Goal: Use online tool/utility: Utilize a website feature to perform a specific function

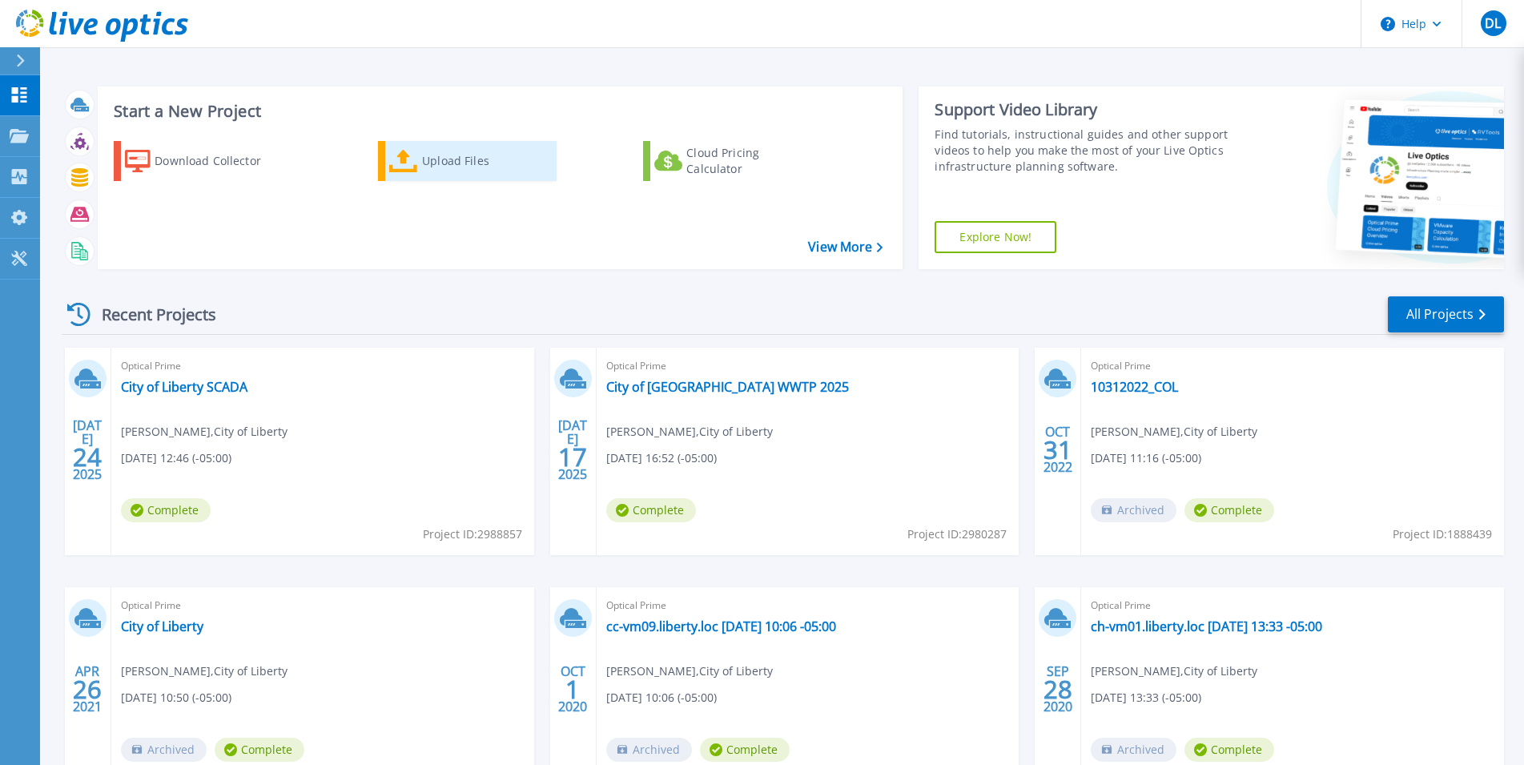
click at [471, 149] on div "Upload Files" at bounding box center [486, 161] width 128 height 32
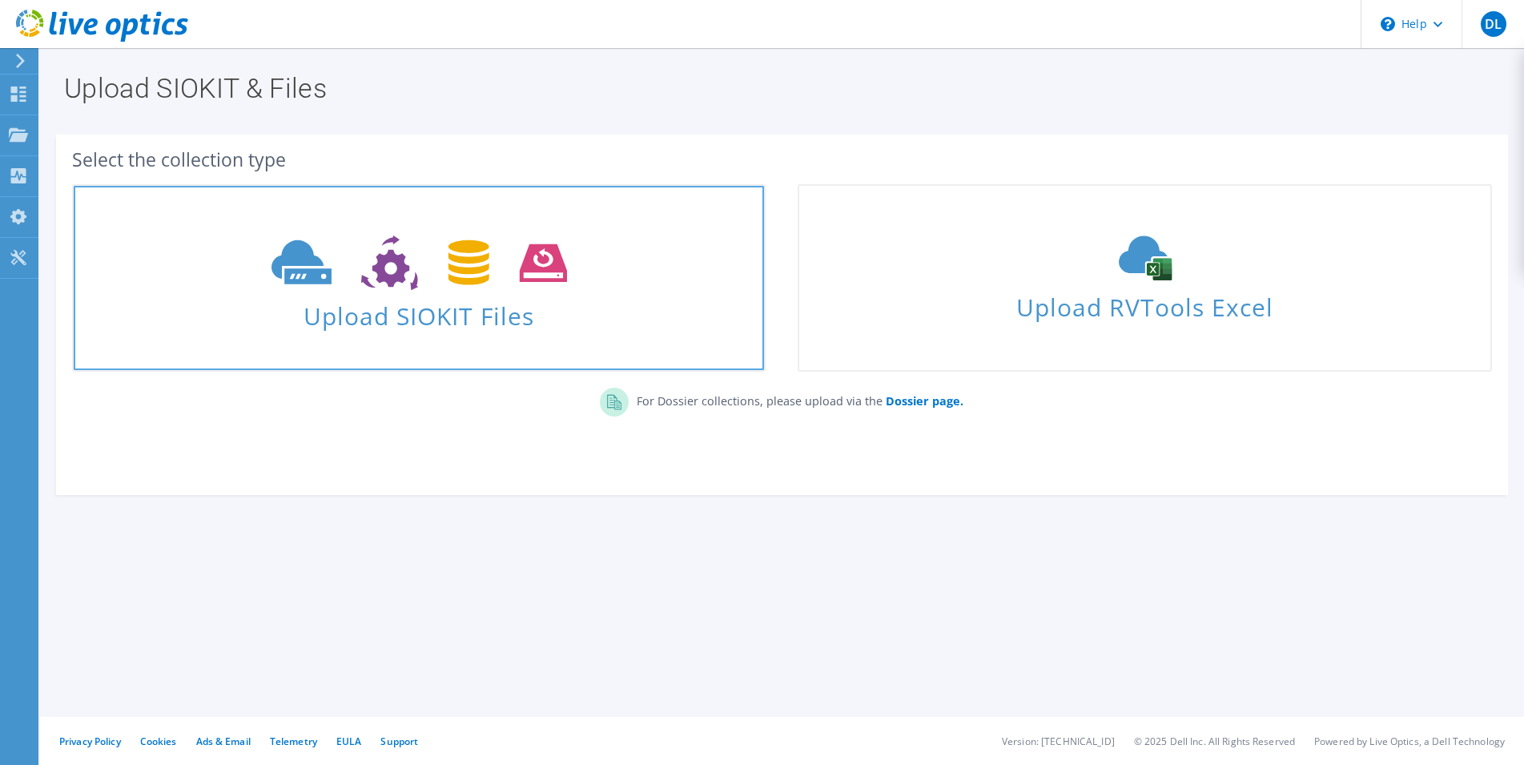
click at [491, 318] on span "Upload SIOKIT Files" at bounding box center [419, 311] width 690 height 34
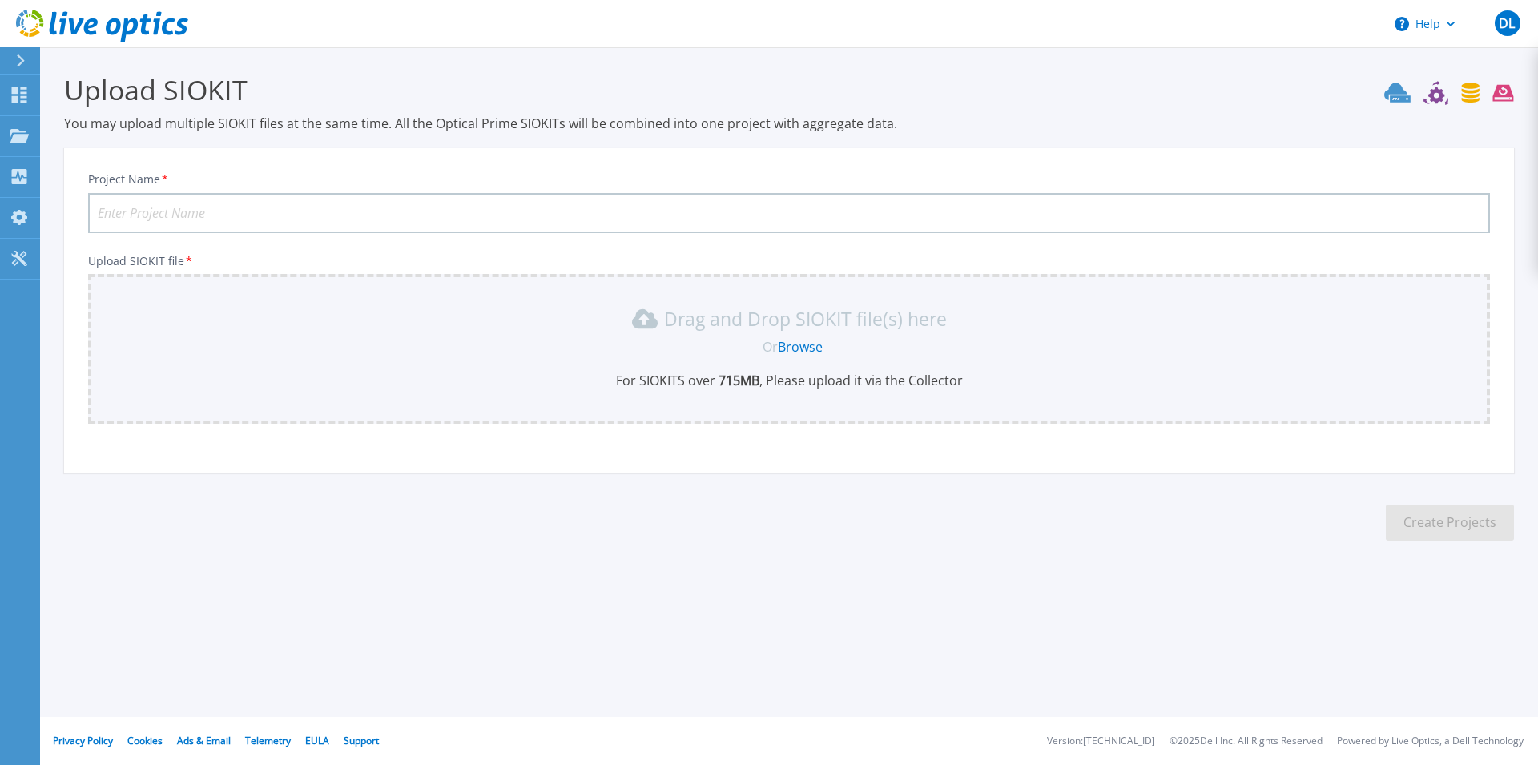
click at [436, 208] on input "Project Name *" at bounding box center [789, 213] width 1402 height 40
type input "City of Liberty VXRAIL"
click at [813, 351] on link "Browse" at bounding box center [800, 347] width 45 height 18
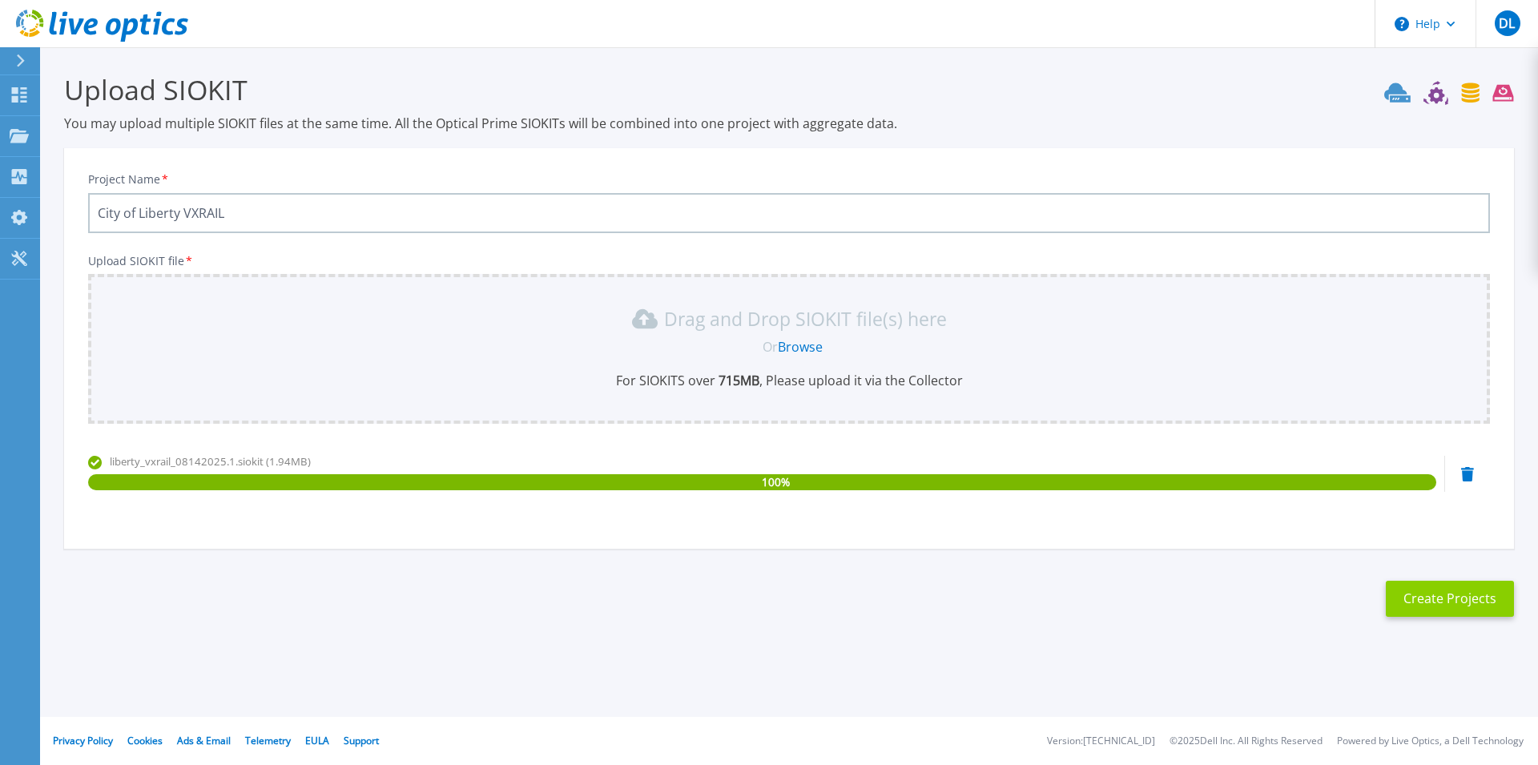
click at [1437, 591] on button "Create Projects" at bounding box center [1450, 599] width 128 height 36
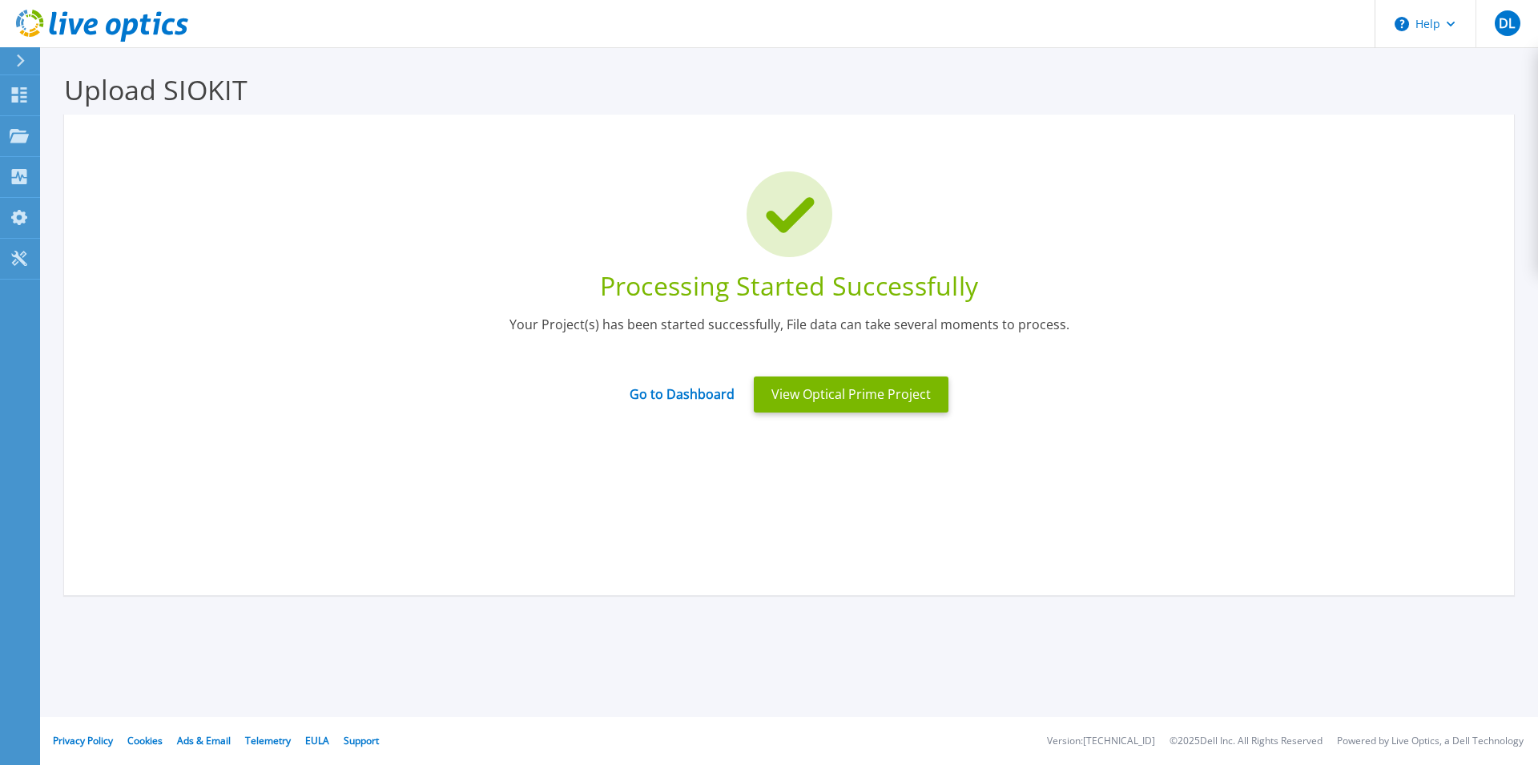
click at [834, 472] on div "Processing Started Successfully Your Project(s) has been started successfully, …" at bounding box center [789, 355] width 1450 height 481
click at [843, 399] on button "View Optical Prime Project" at bounding box center [851, 394] width 195 height 36
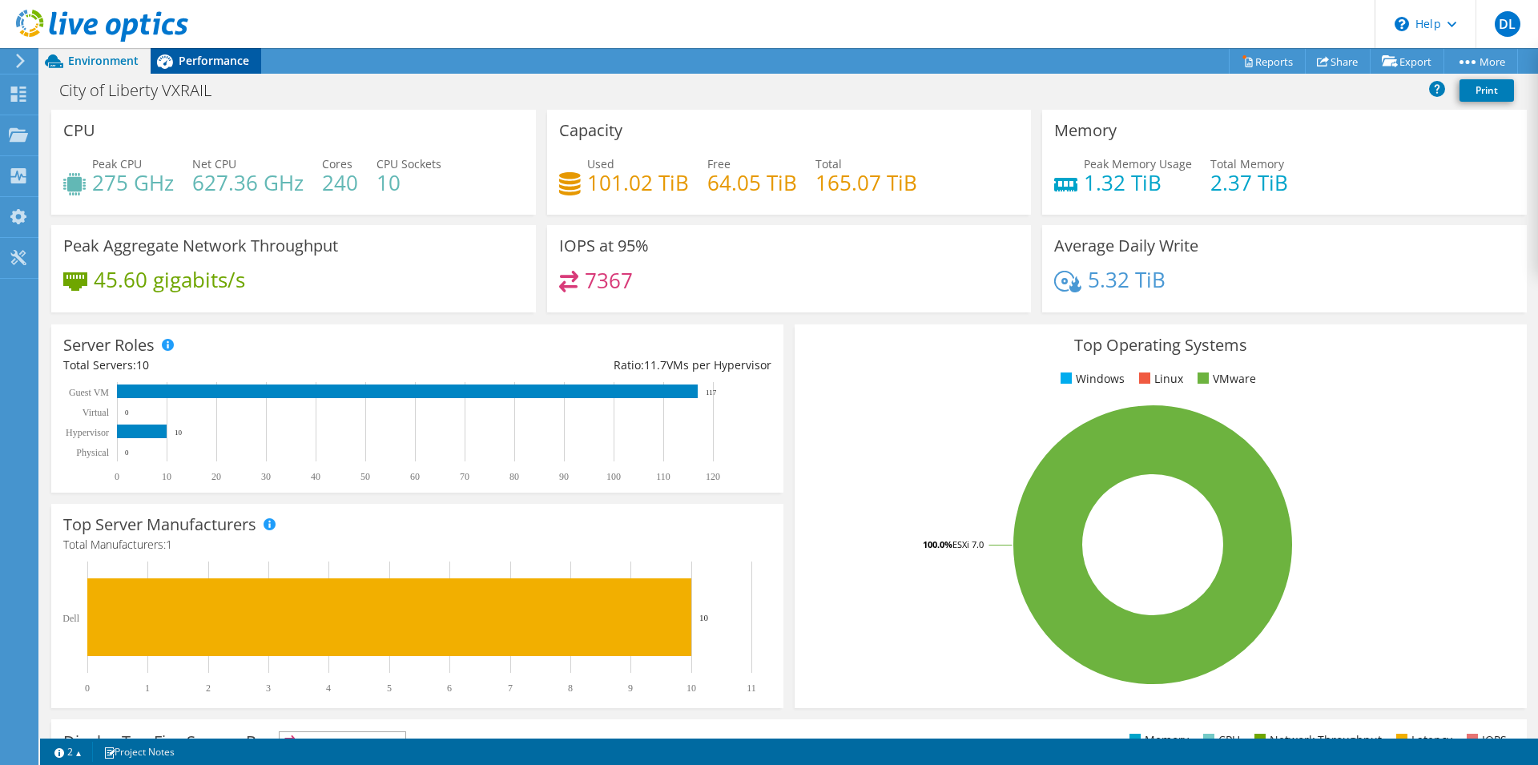
click at [223, 60] on span "Performance" at bounding box center [214, 60] width 70 height 15
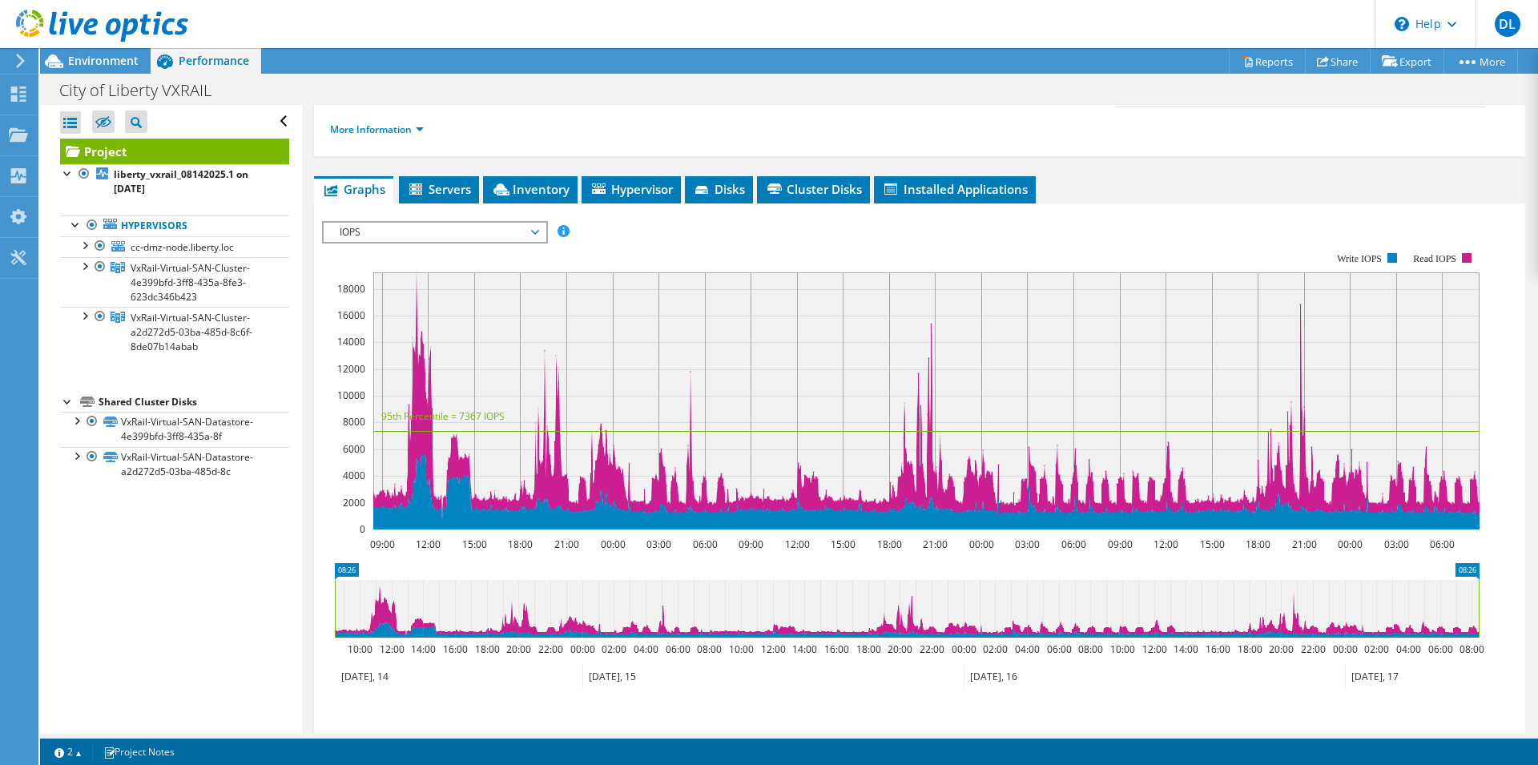
scroll to position [245, 0]
click at [515, 223] on span "IOPS" at bounding box center [435, 232] width 206 height 19
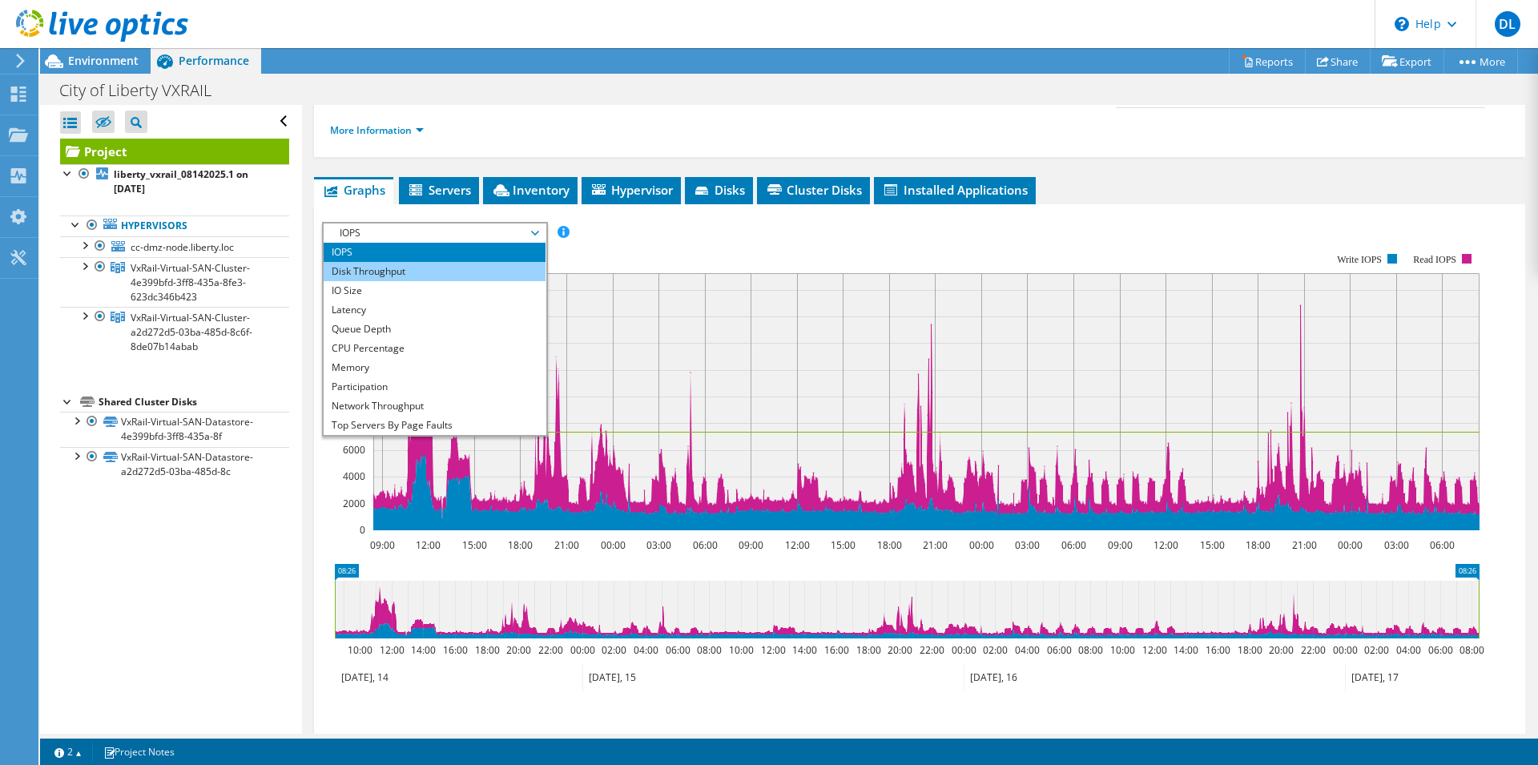
click at [461, 262] on li "Disk Throughput" at bounding box center [435, 271] width 222 height 19
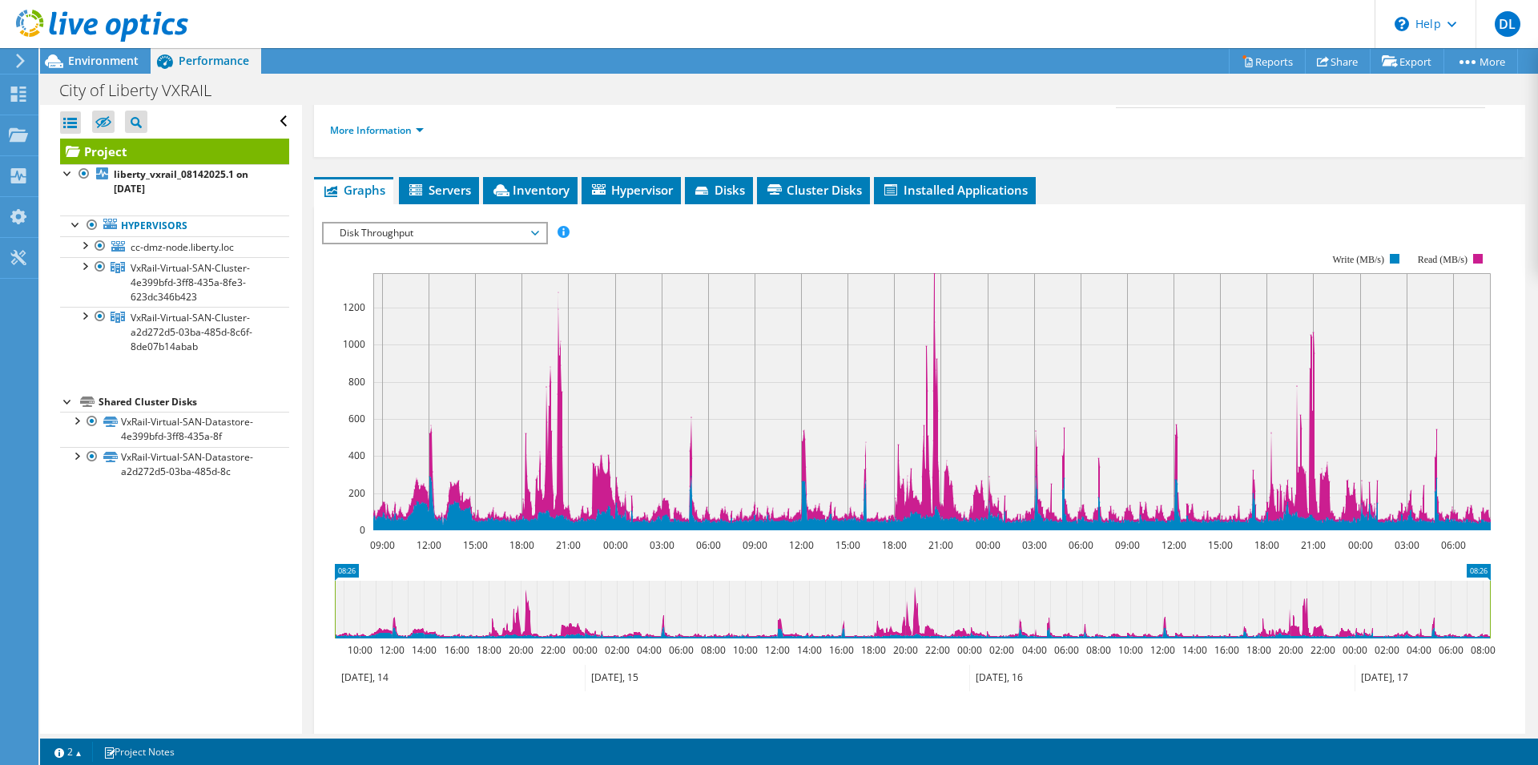
click at [530, 223] on span "Disk Throughput" at bounding box center [435, 232] width 206 height 19
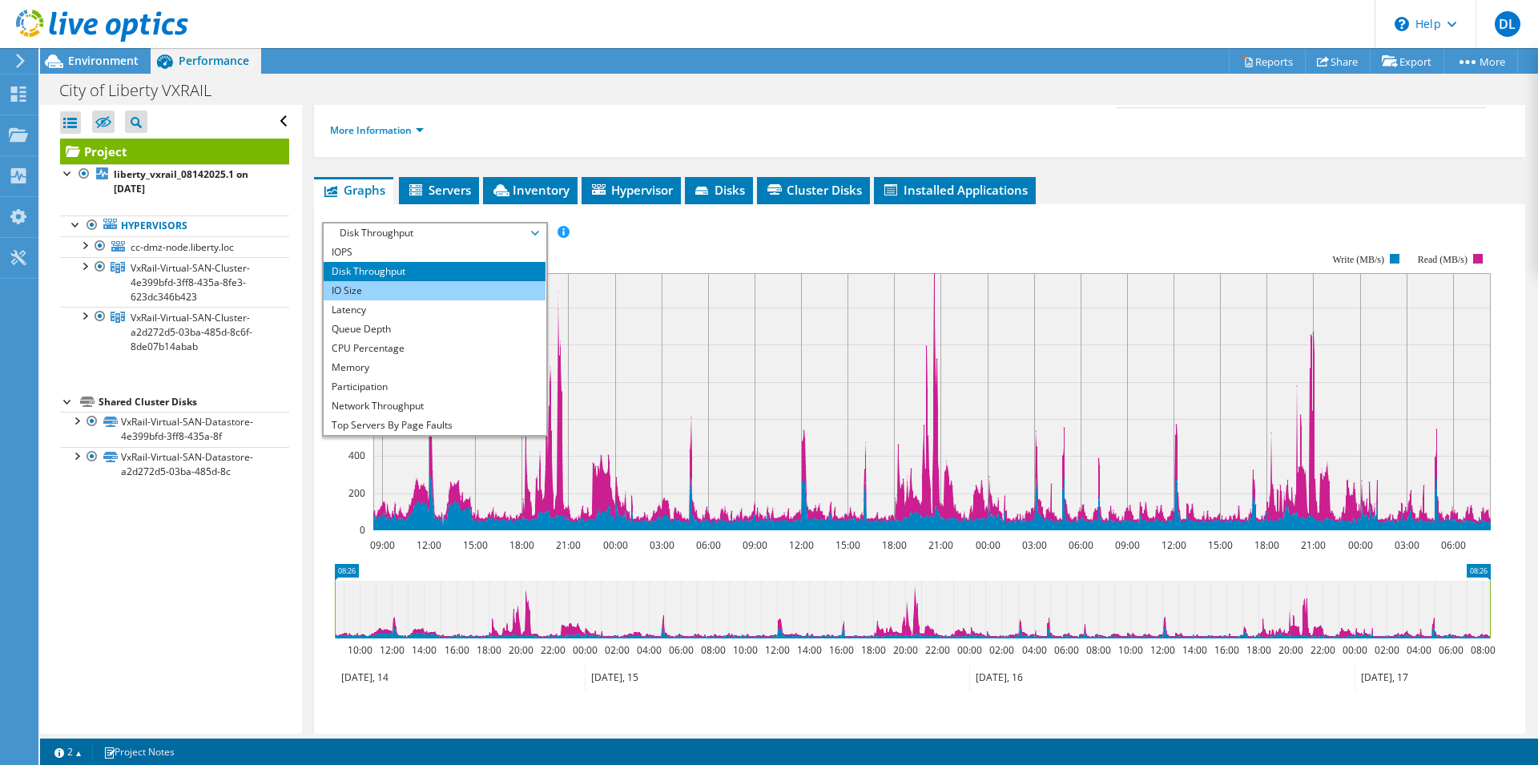
click at [414, 281] on li "IO Size" at bounding box center [435, 290] width 222 height 19
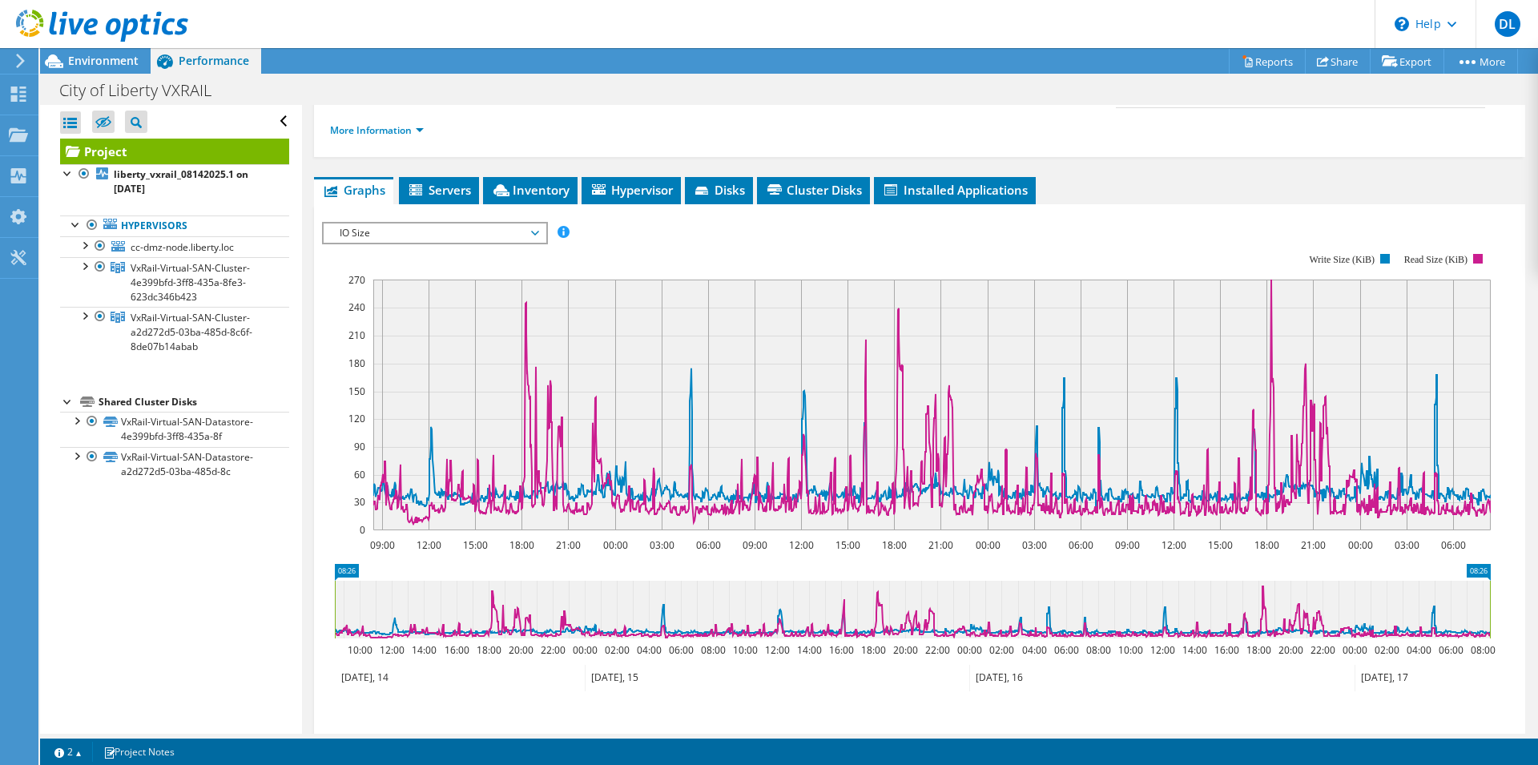
click at [534, 223] on span "IO Size" at bounding box center [435, 232] width 206 height 19
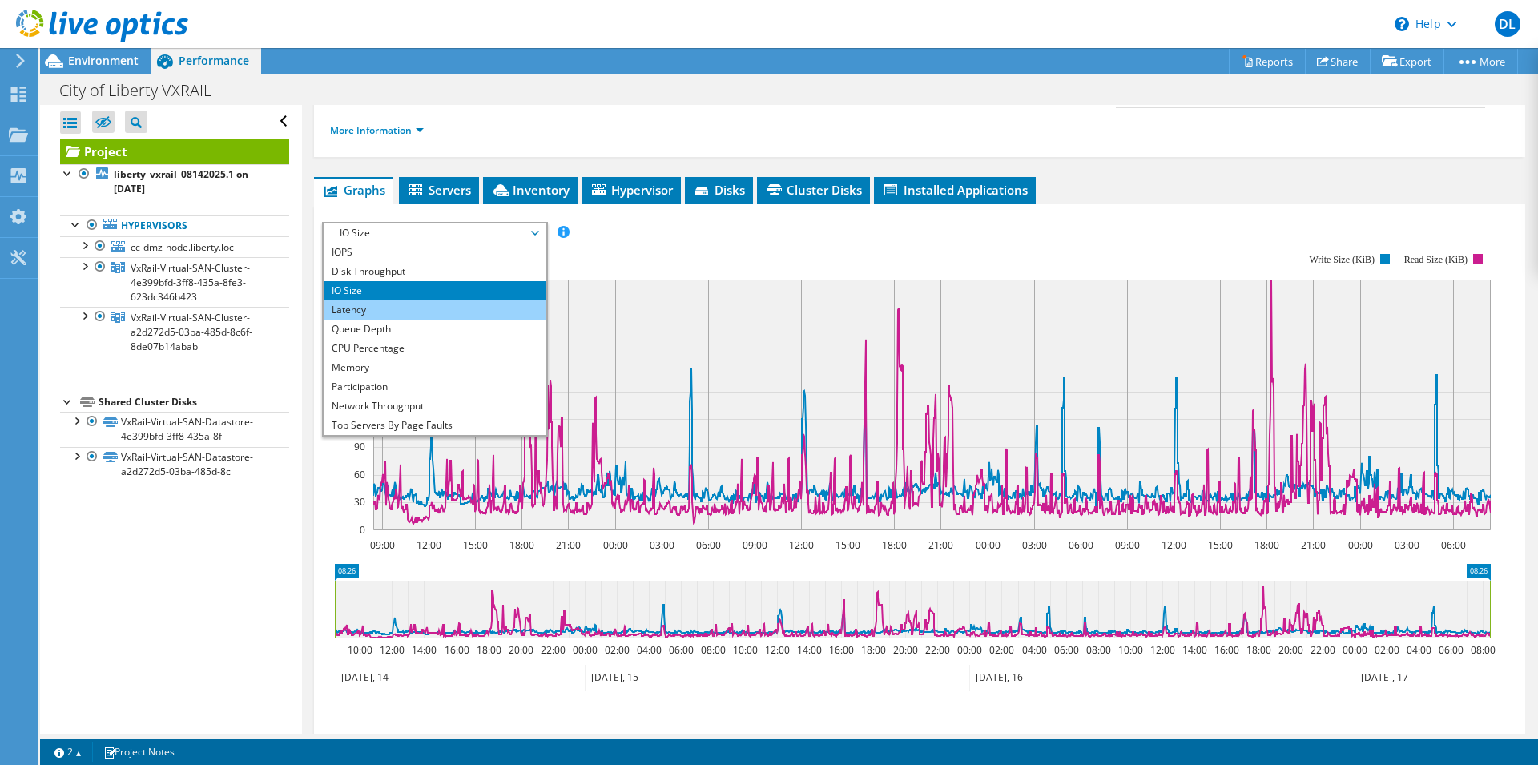
click at [372, 300] on li "Latency" at bounding box center [435, 309] width 222 height 19
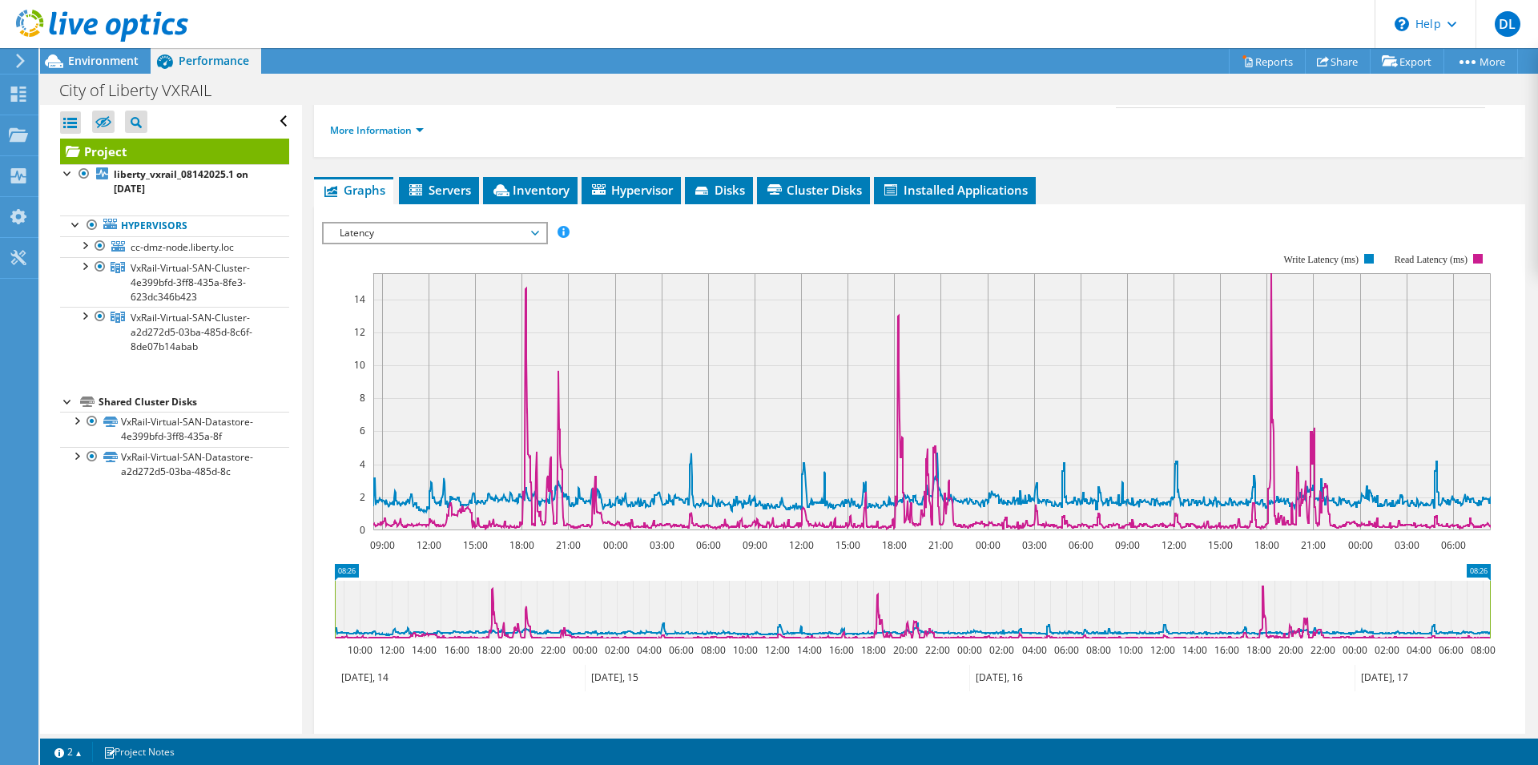
click at [535, 223] on span "Latency" at bounding box center [435, 232] width 206 height 19
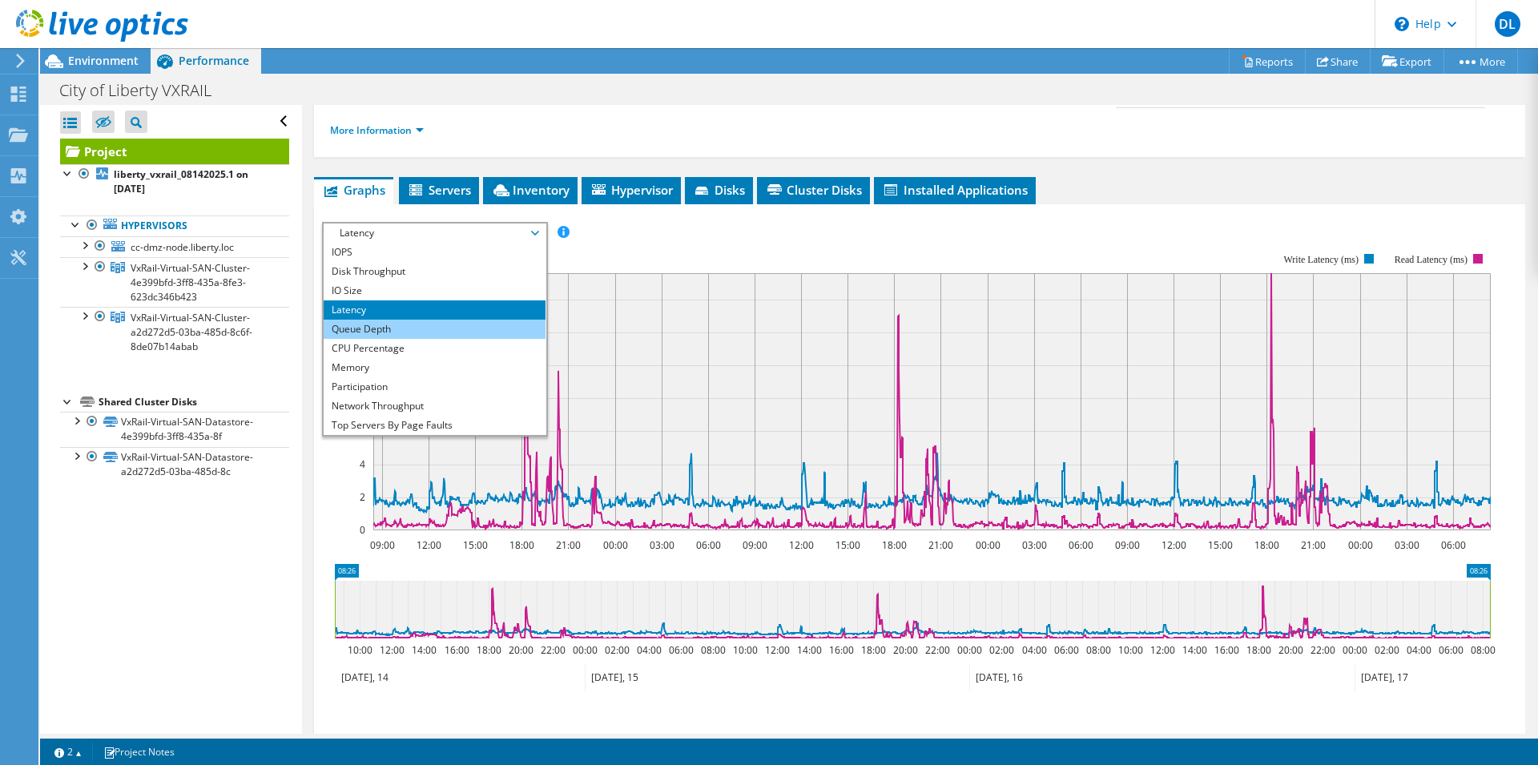
click at [429, 320] on li "Queue Depth" at bounding box center [435, 329] width 222 height 19
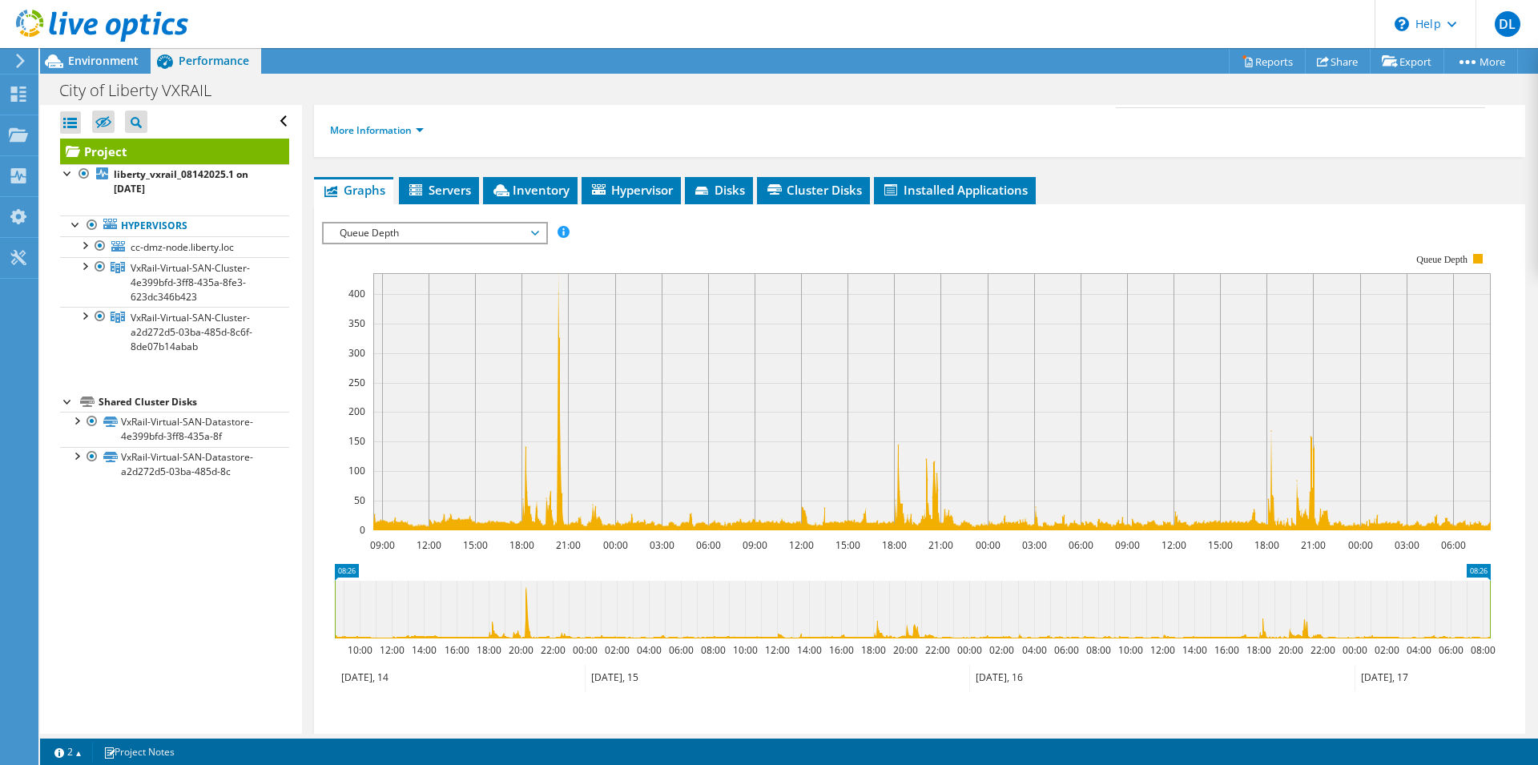
click at [538, 231] on icon at bounding box center [535, 233] width 8 height 5
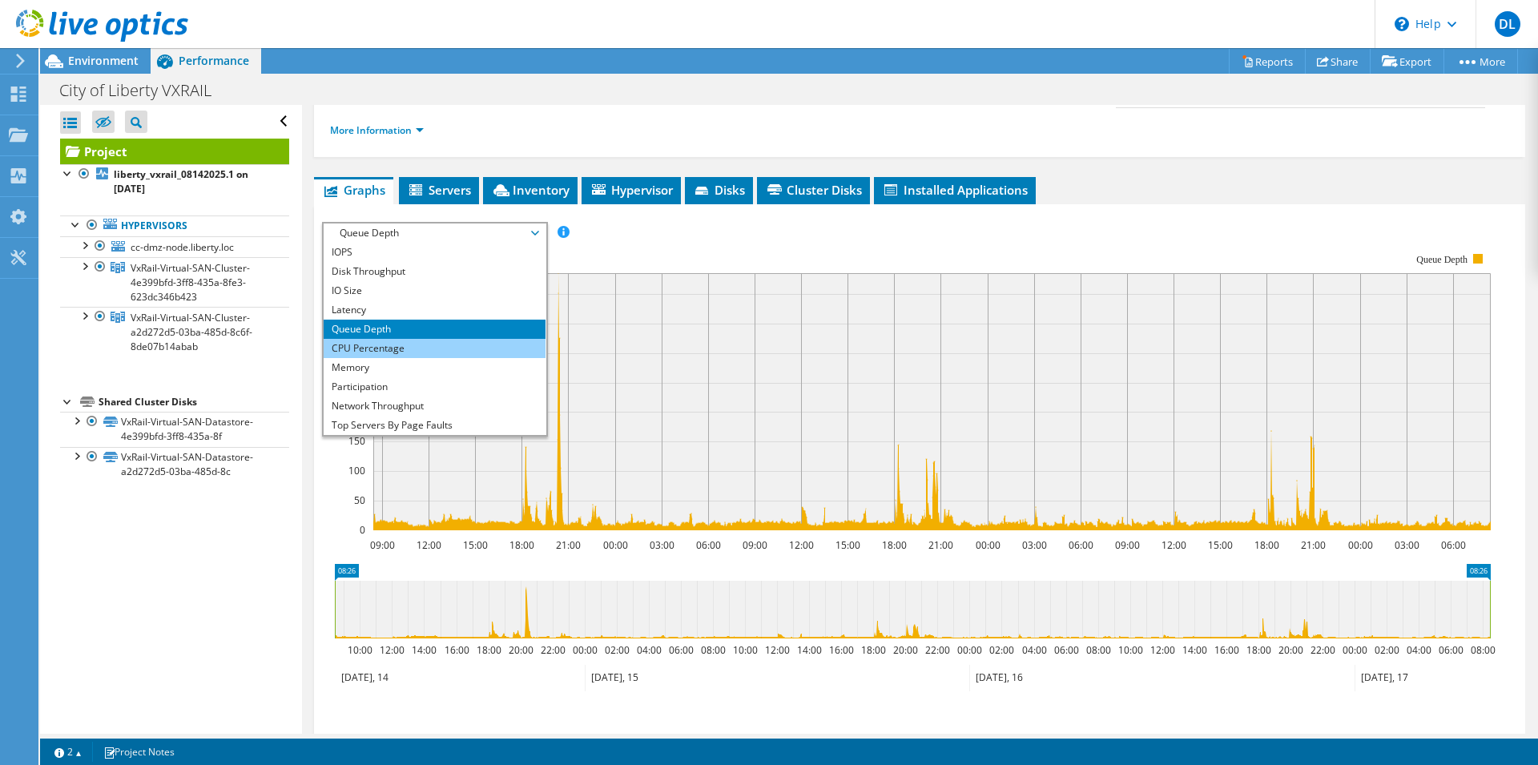
click at [419, 339] on li "CPU Percentage" at bounding box center [435, 348] width 222 height 19
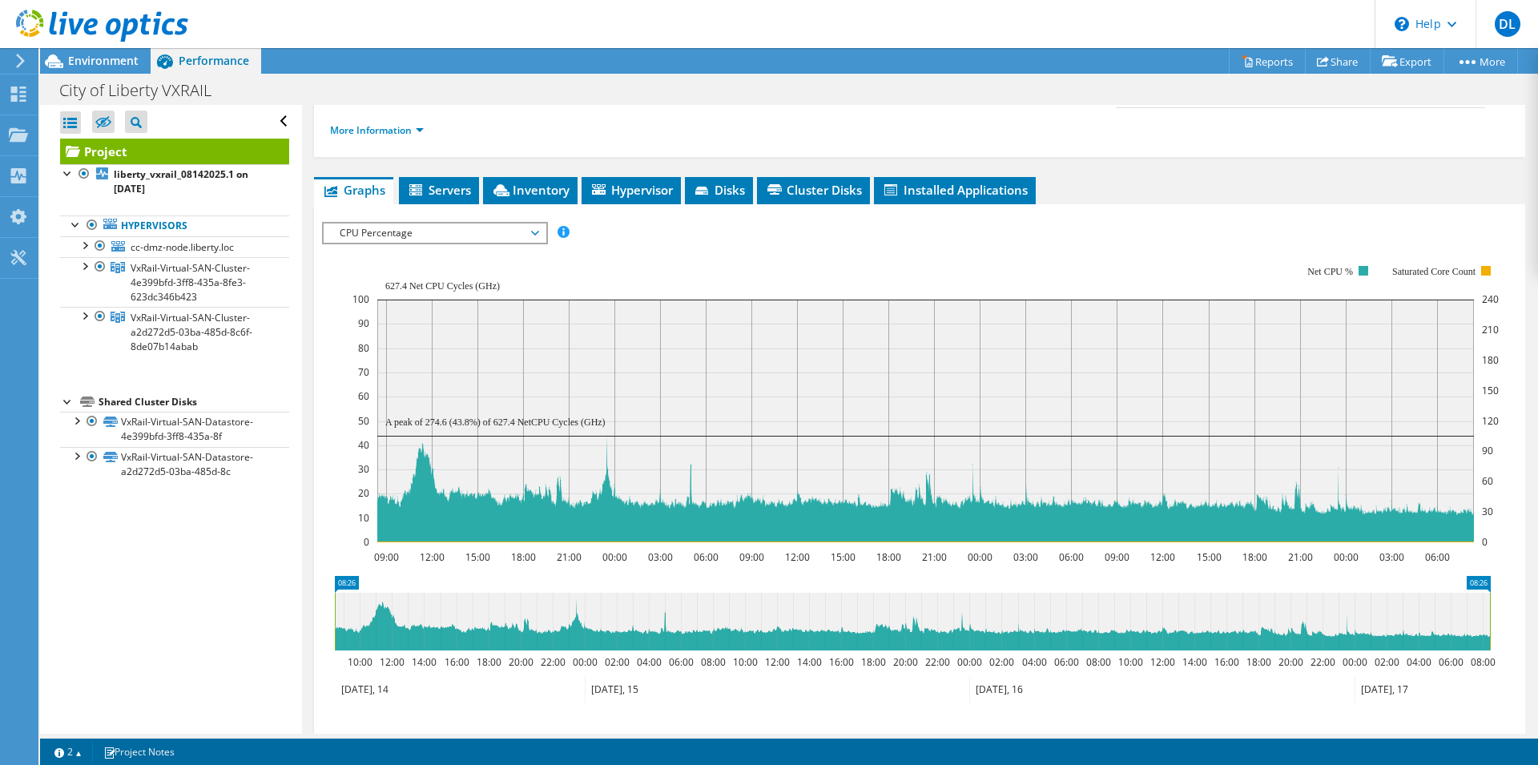
click at [536, 223] on span "CPU Percentage" at bounding box center [435, 232] width 206 height 19
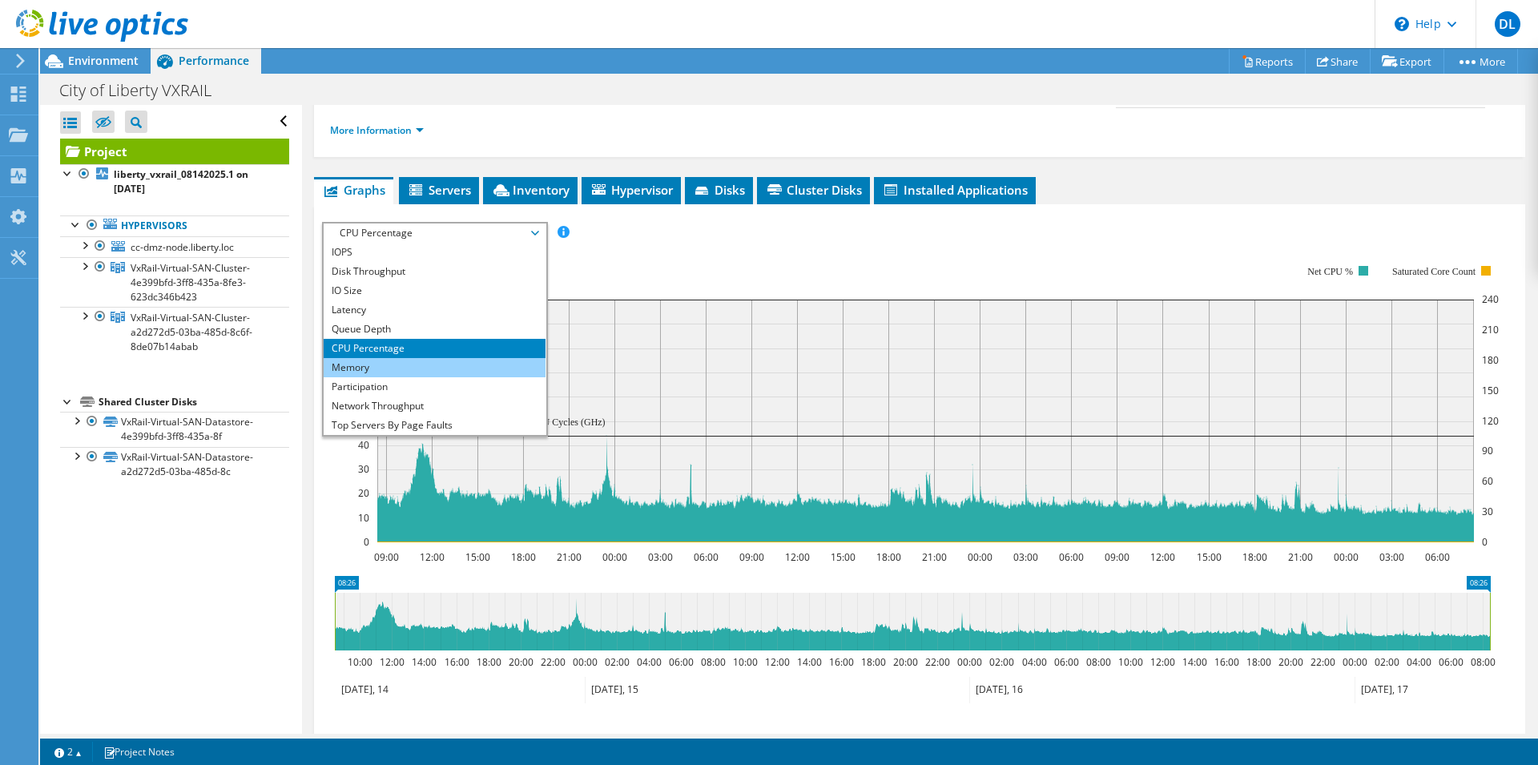
click at [379, 358] on li "Memory" at bounding box center [435, 367] width 222 height 19
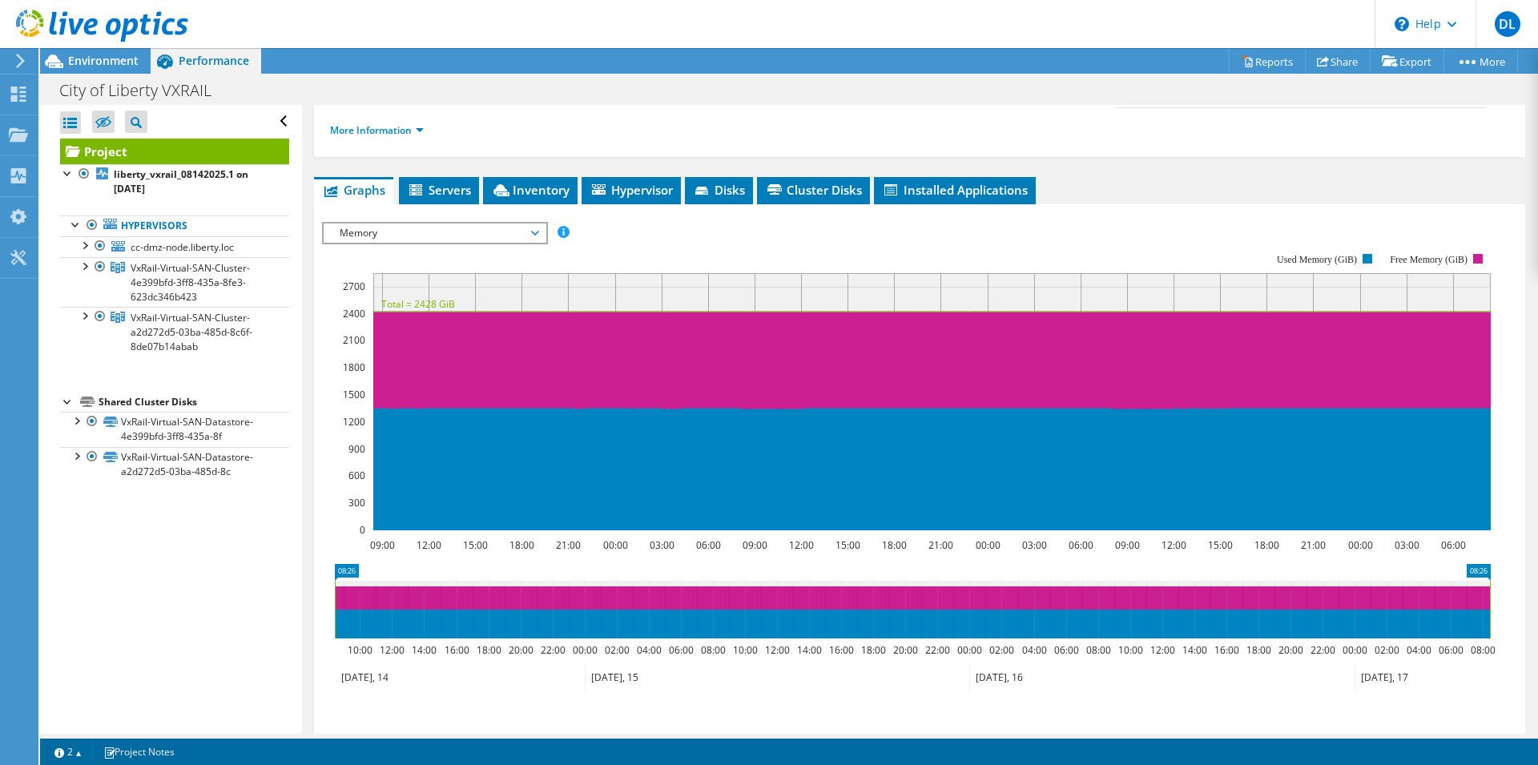
click at [533, 223] on span "Memory" at bounding box center [435, 232] width 206 height 19
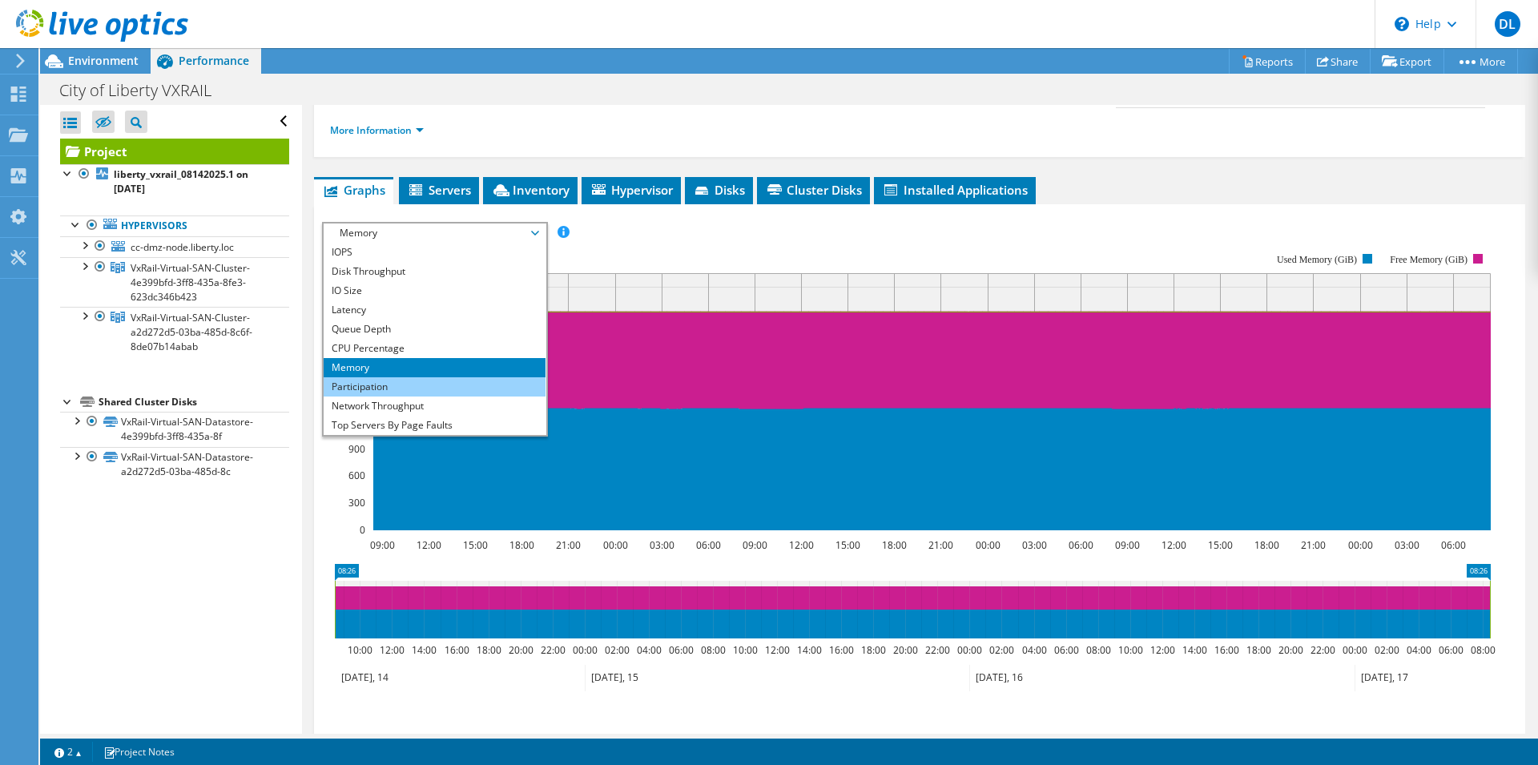
click at [409, 377] on li "Participation" at bounding box center [435, 386] width 222 height 19
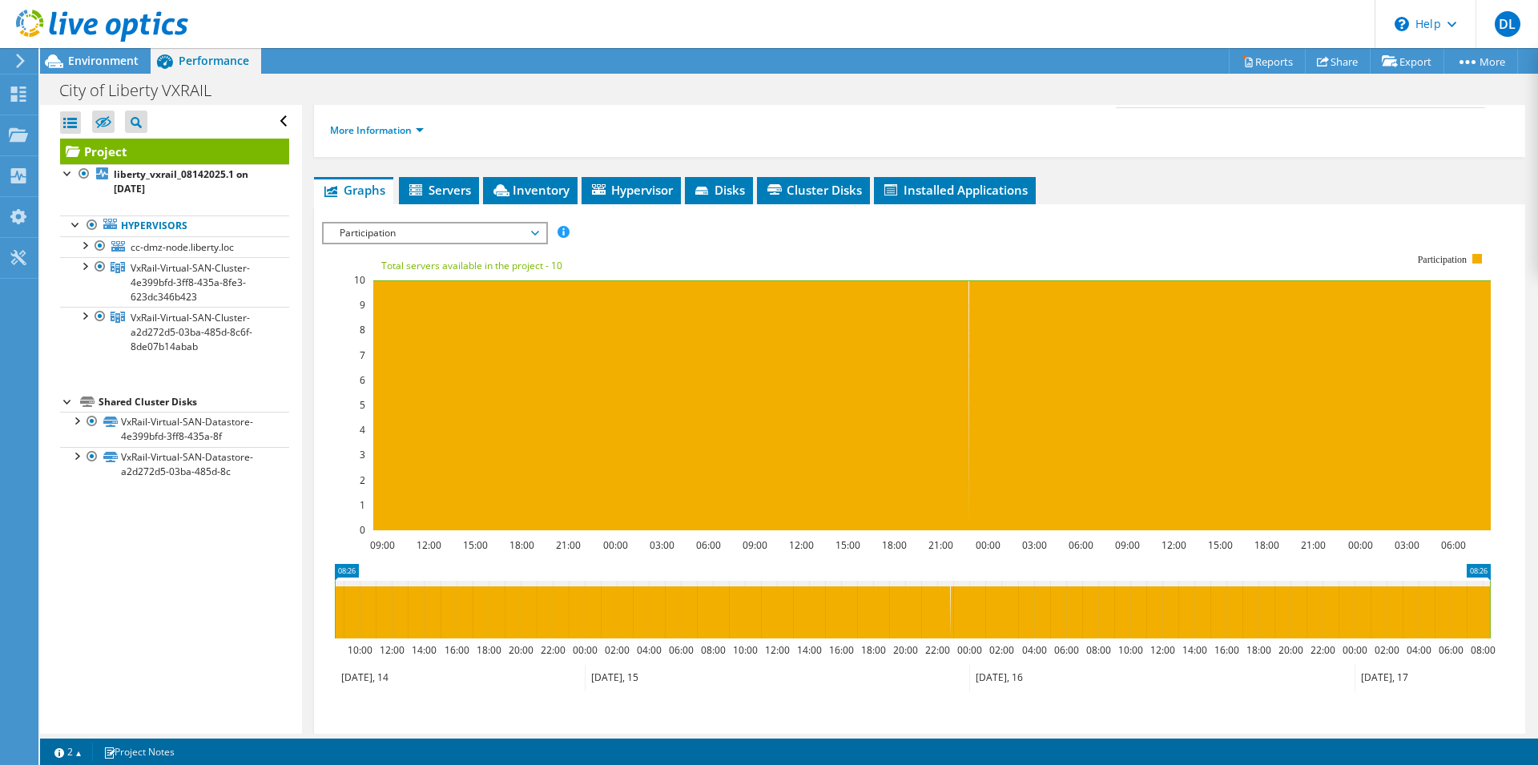
click at [532, 223] on span "Participation" at bounding box center [435, 232] width 206 height 19
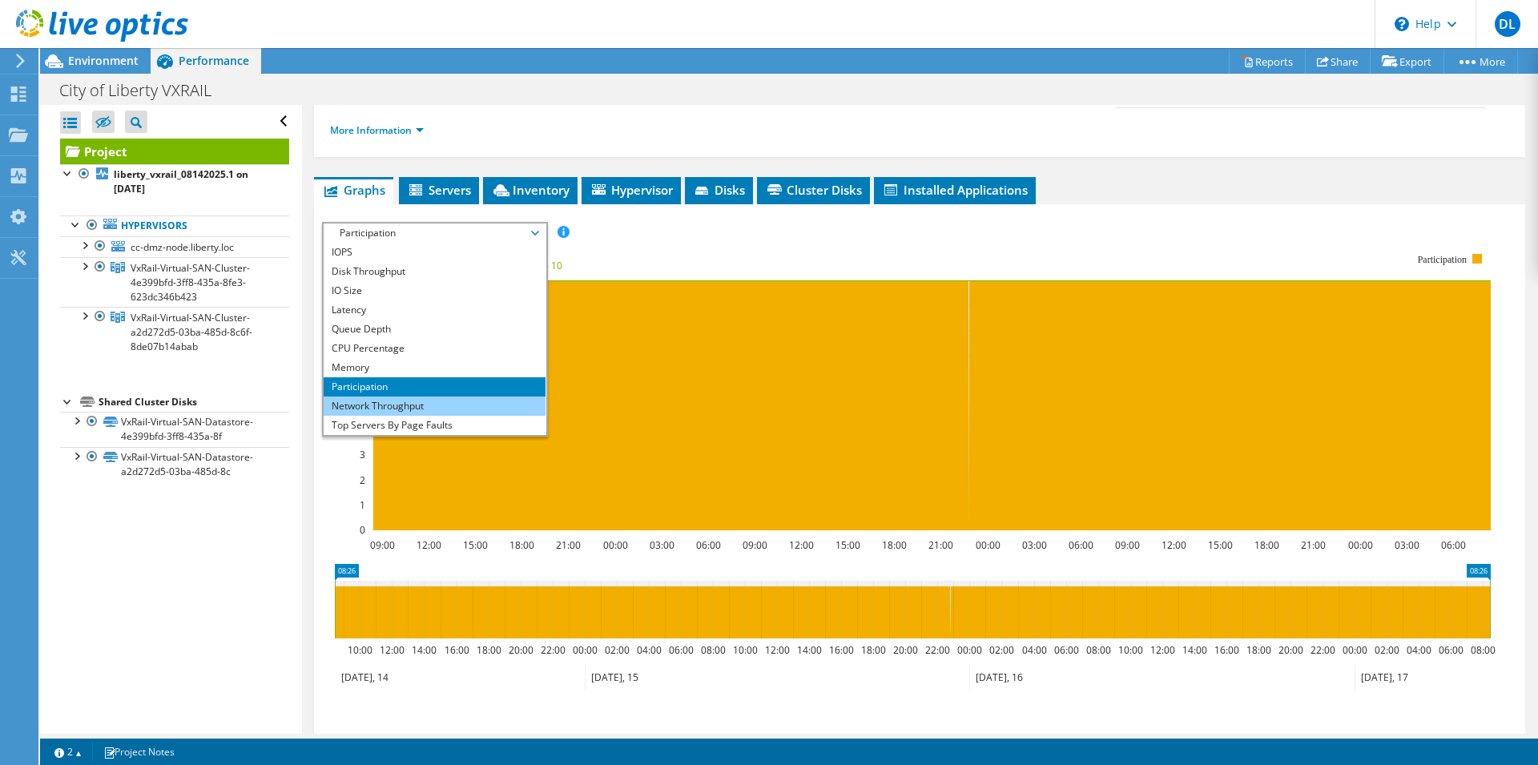
click at [380, 397] on li "Network Throughput" at bounding box center [435, 406] width 222 height 19
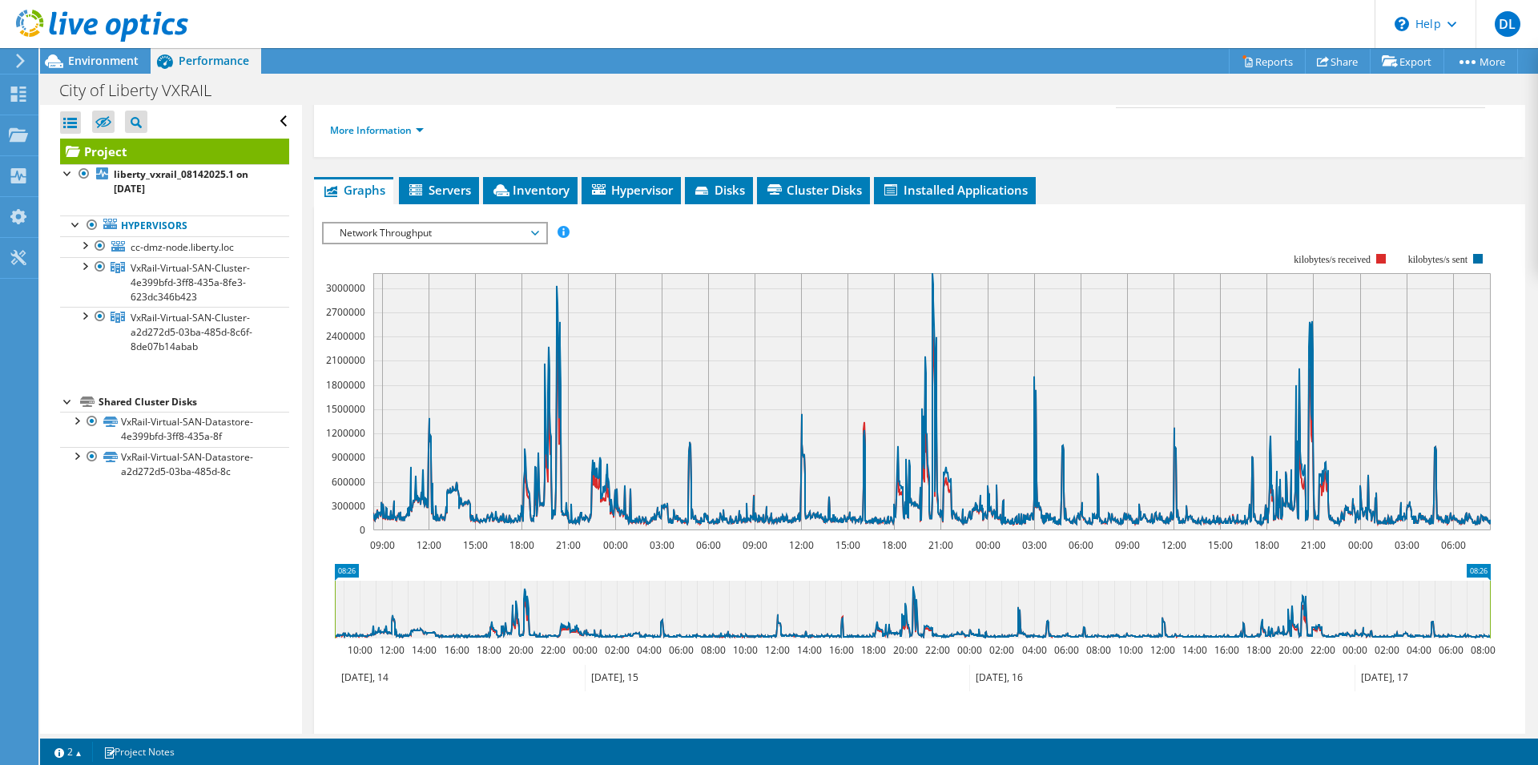
click at [538, 223] on span "Network Throughput" at bounding box center [435, 232] width 222 height 19
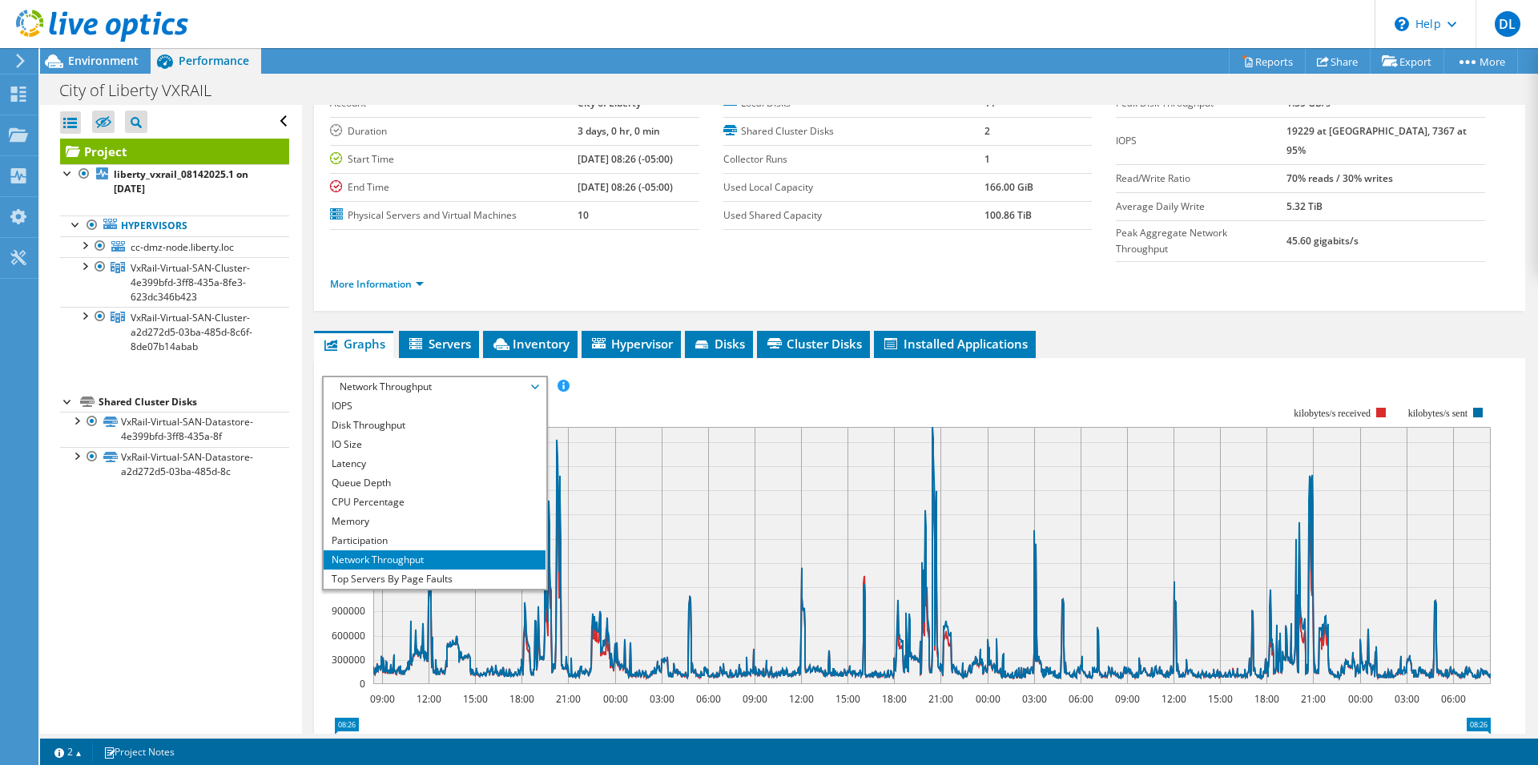
scroll to position [0, 0]
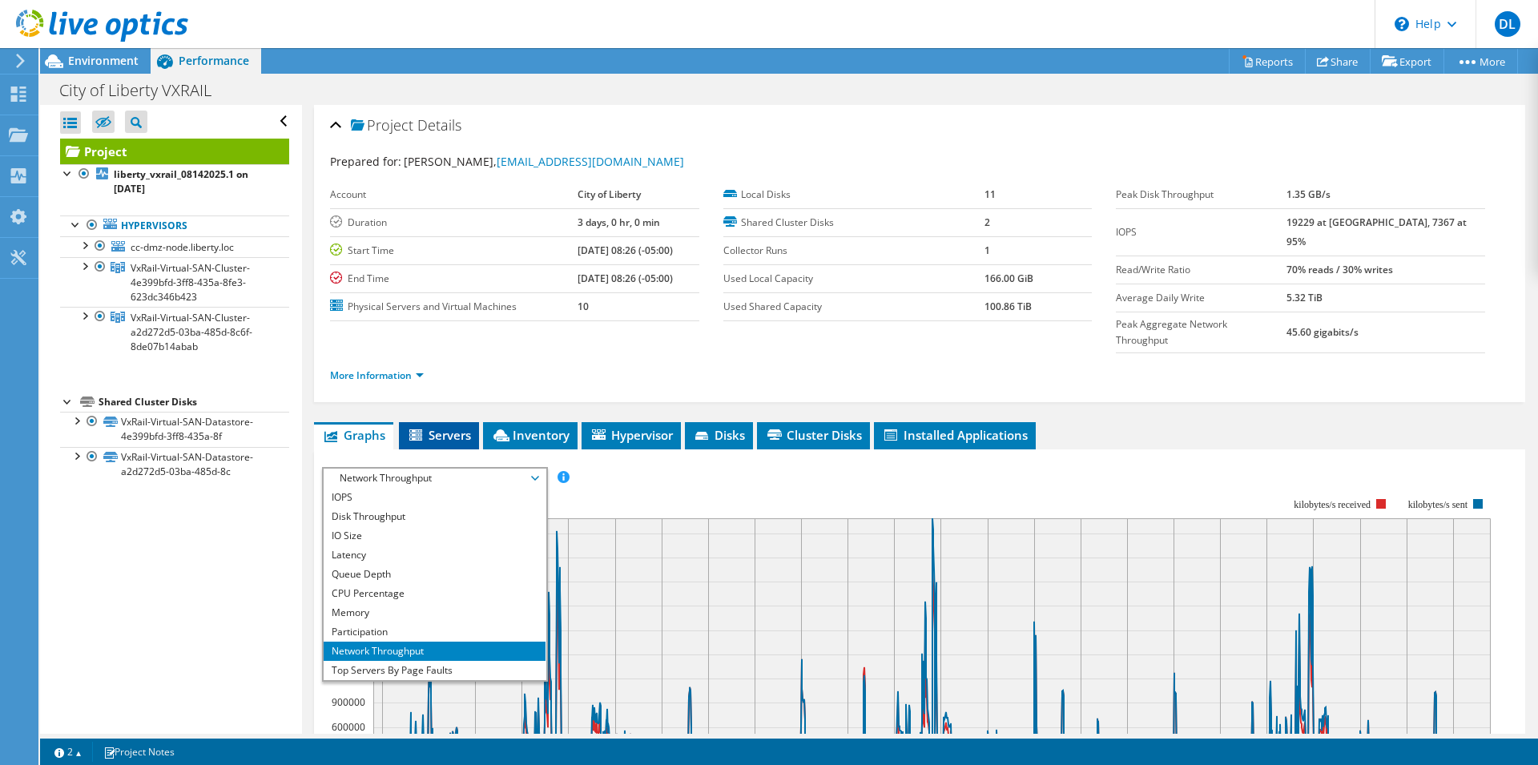
click at [446, 427] on span "Servers" at bounding box center [439, 435] width 64 height 16
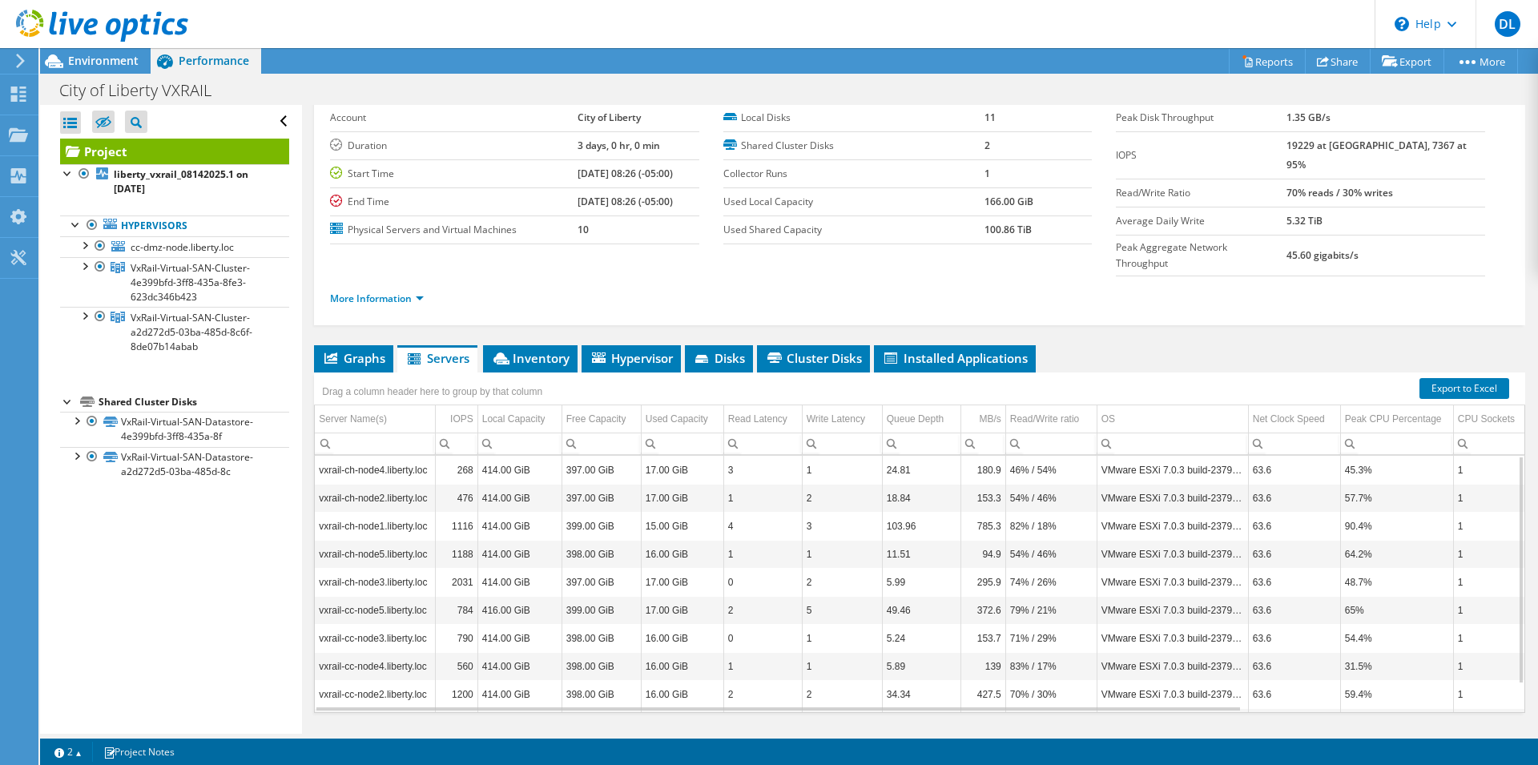
scroll to position [84, 0]
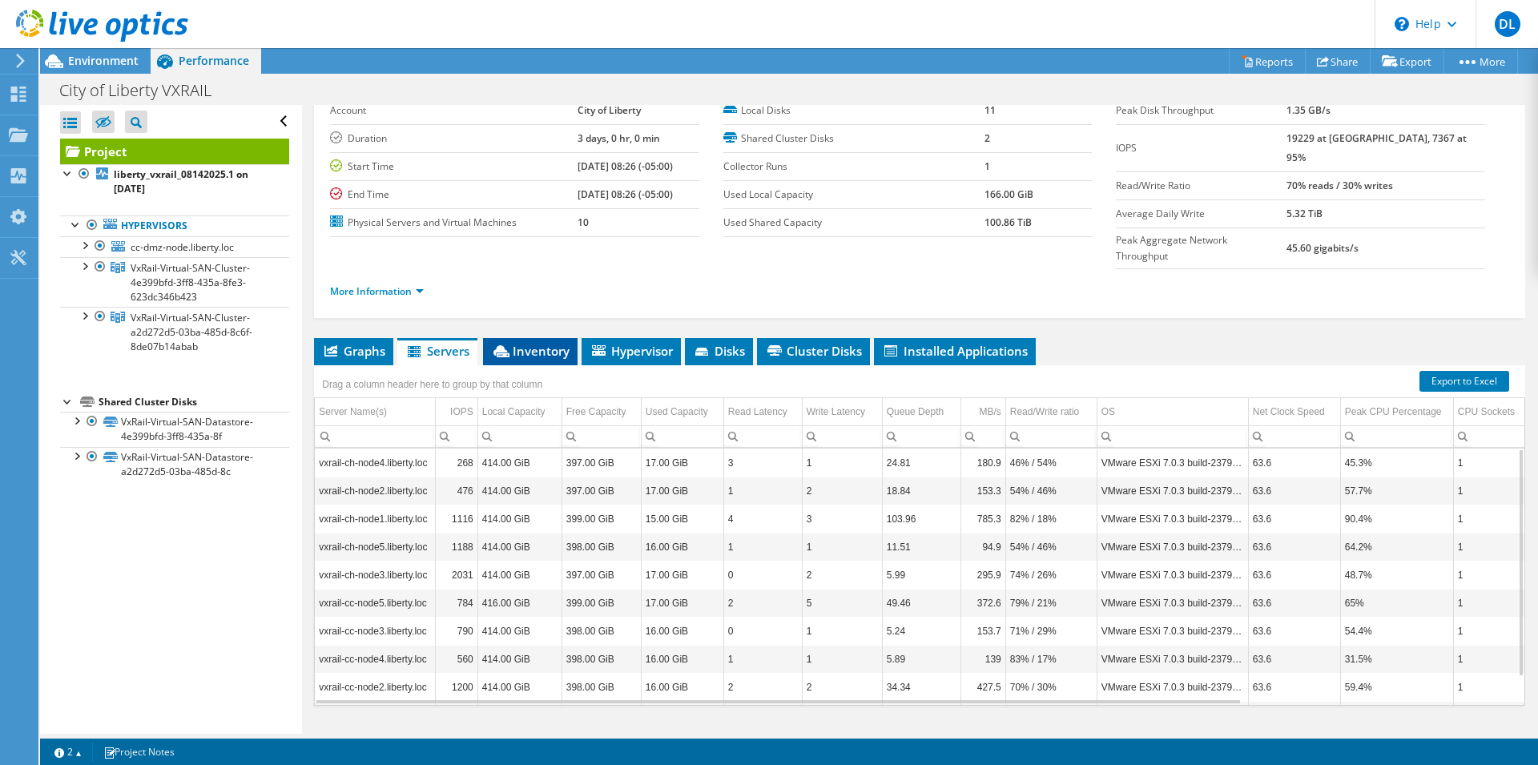
click at [539, 343] on span "Inventory" at bounding box center [530, 351] width 79 height 16
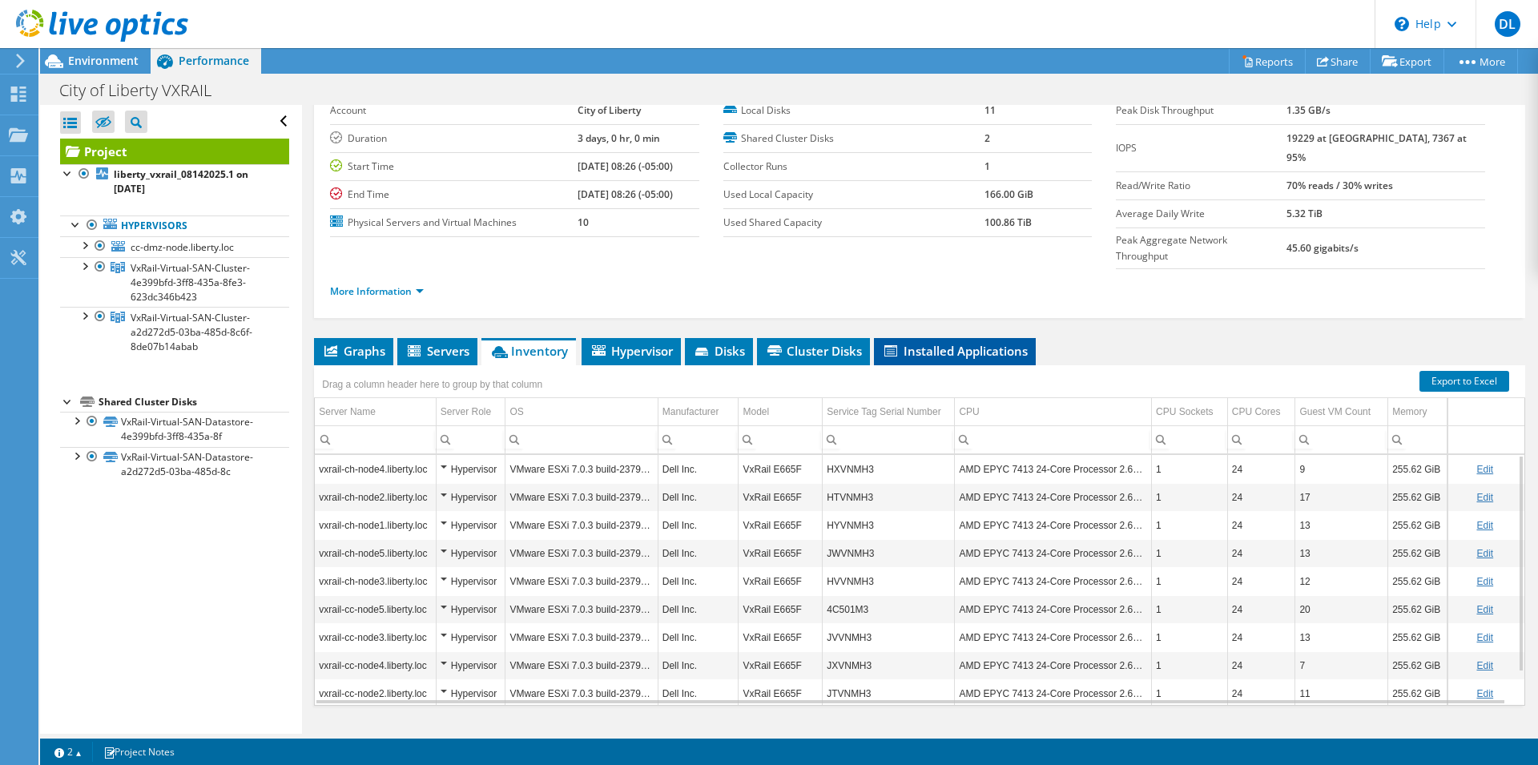
click at [977, 343] on span "Installed Applications" at bounding box center [955, 351] width 146 height 16
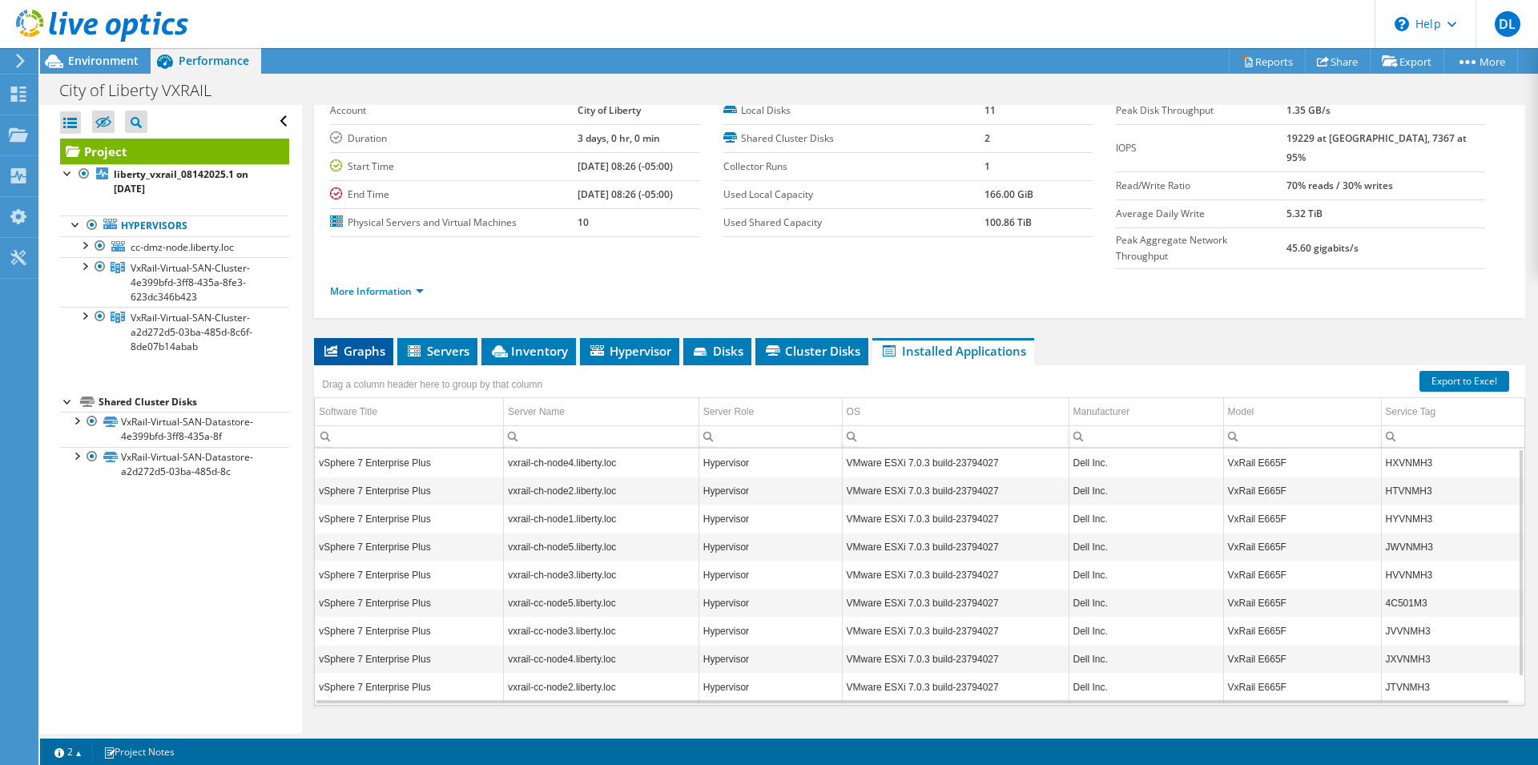
click at [360, 343] on span "Graphs" at bounding box center [353, 351] width 63 height 16
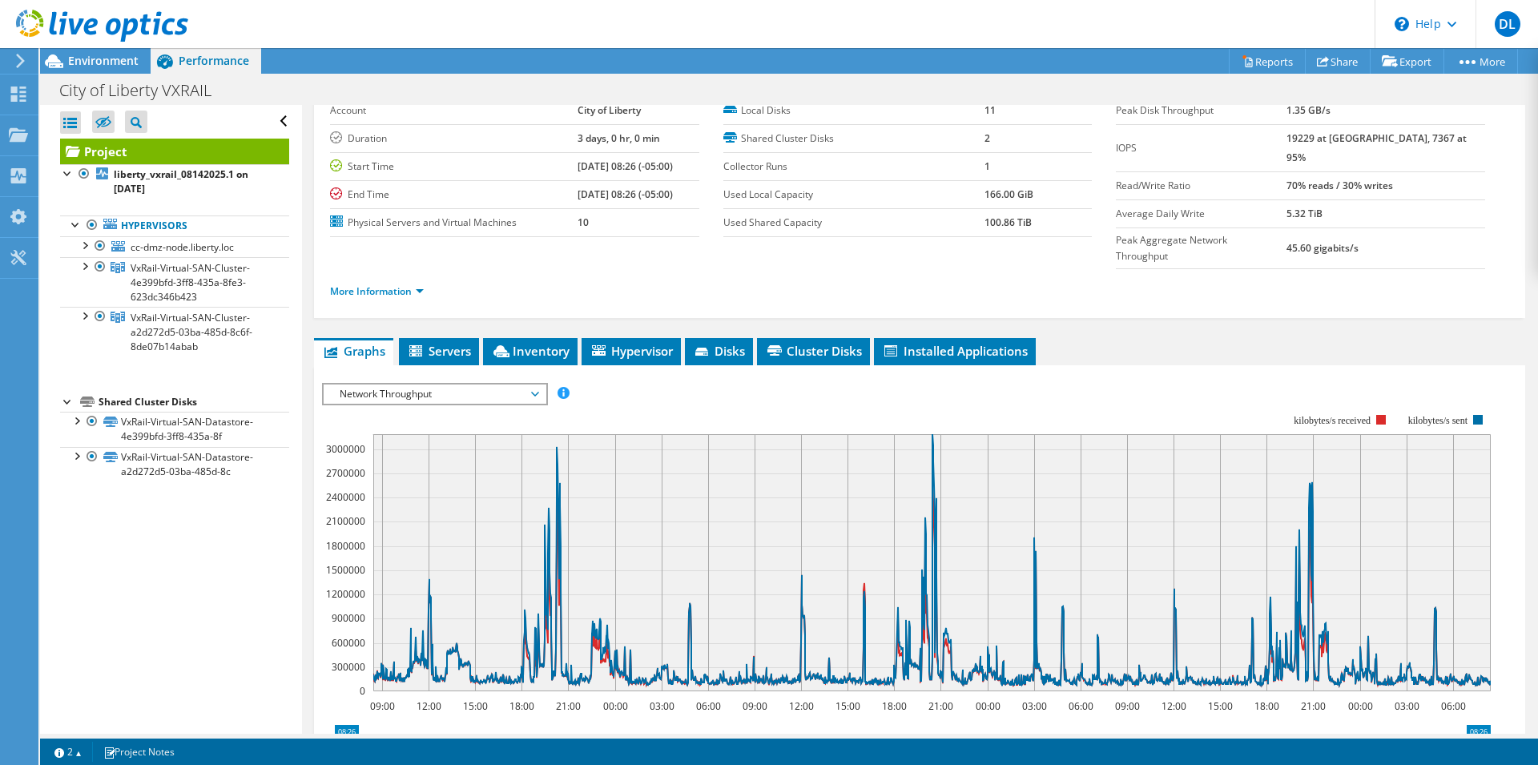
click at [524, 384] on span "Network Throughput" at bounding box center [435, 393] width 206 height 19
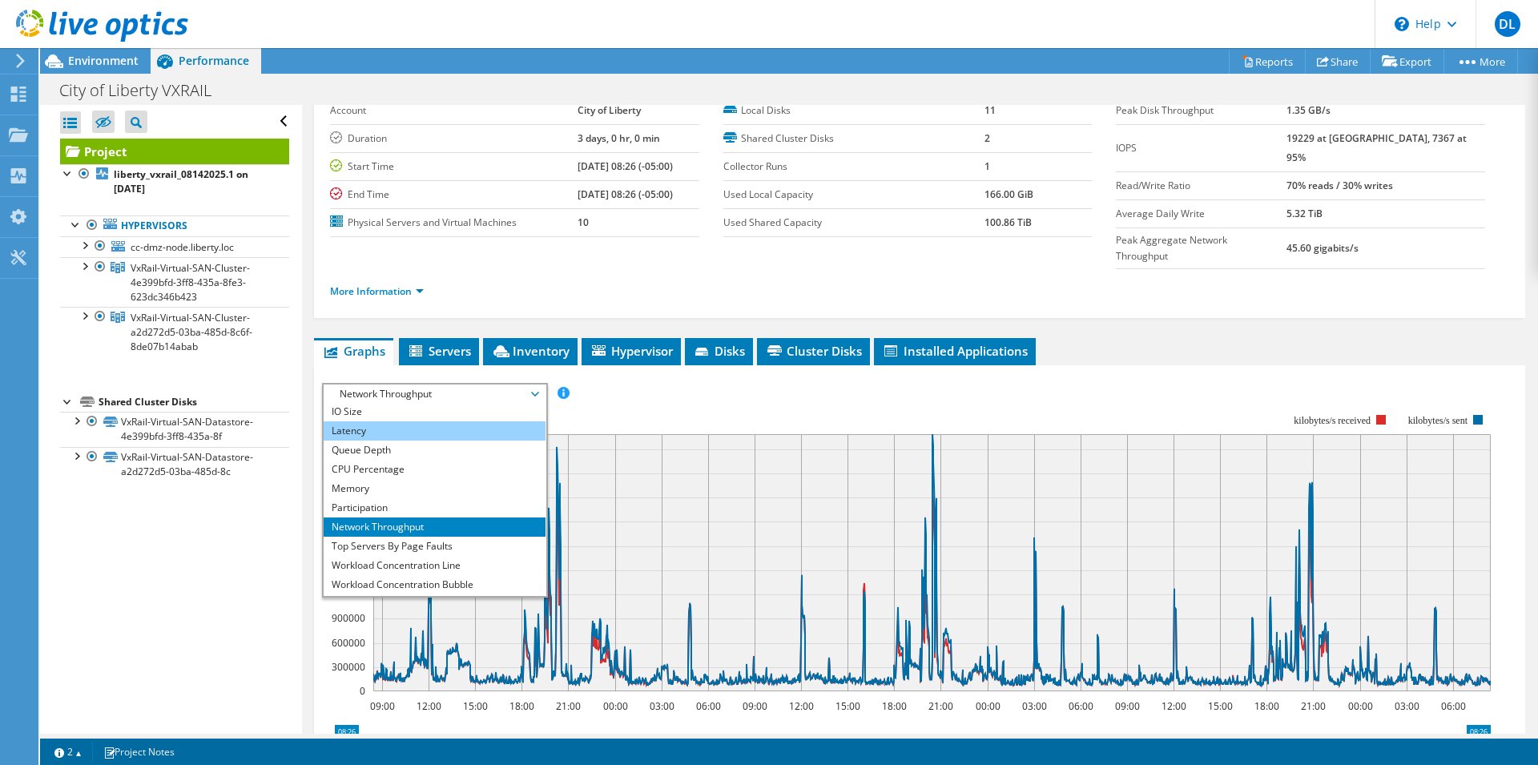
scroll to position [58, 0]
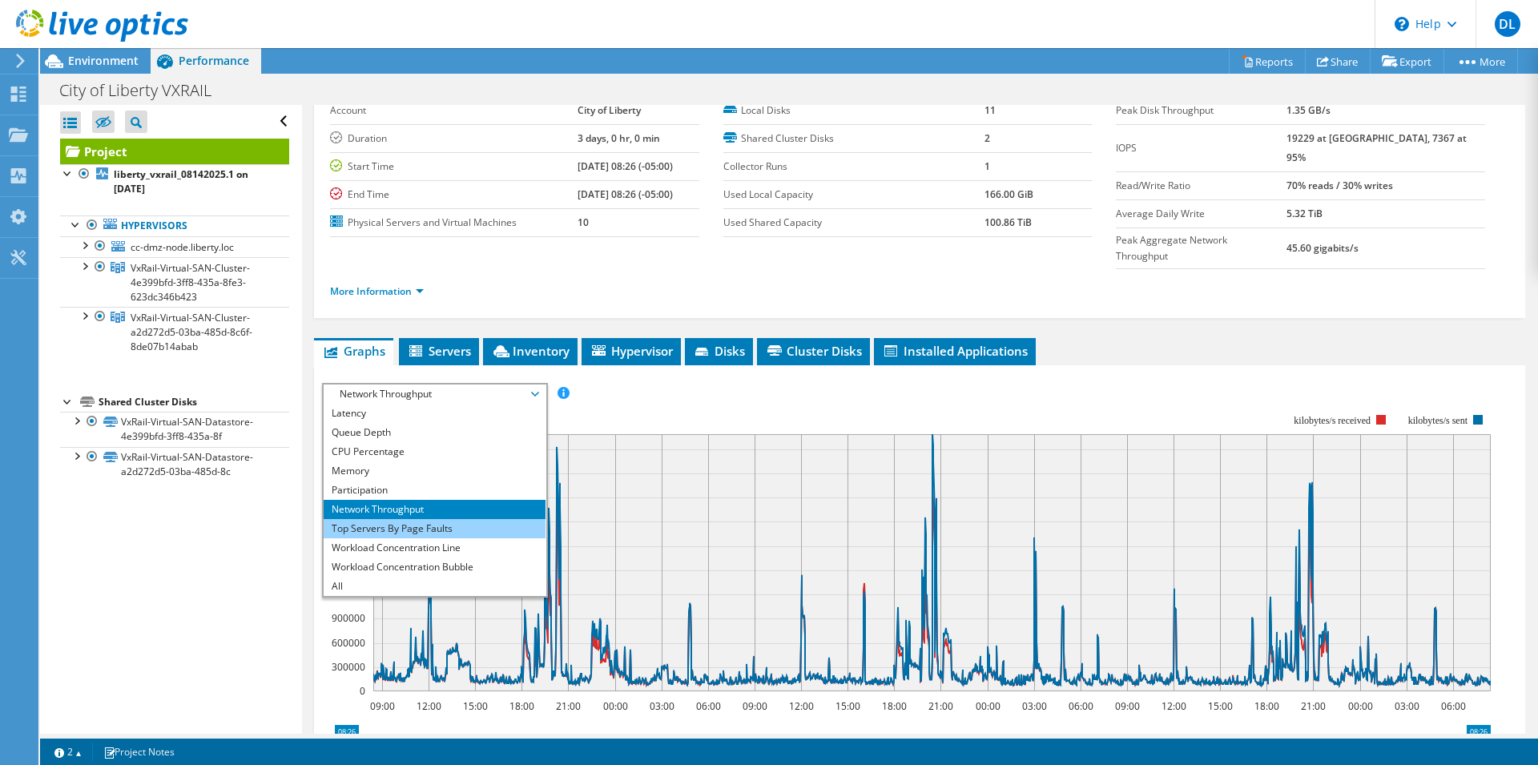
click at [435, 519] on li "Top Servers By Page Faults" at bounding box center [435, 528] width 222 height 19
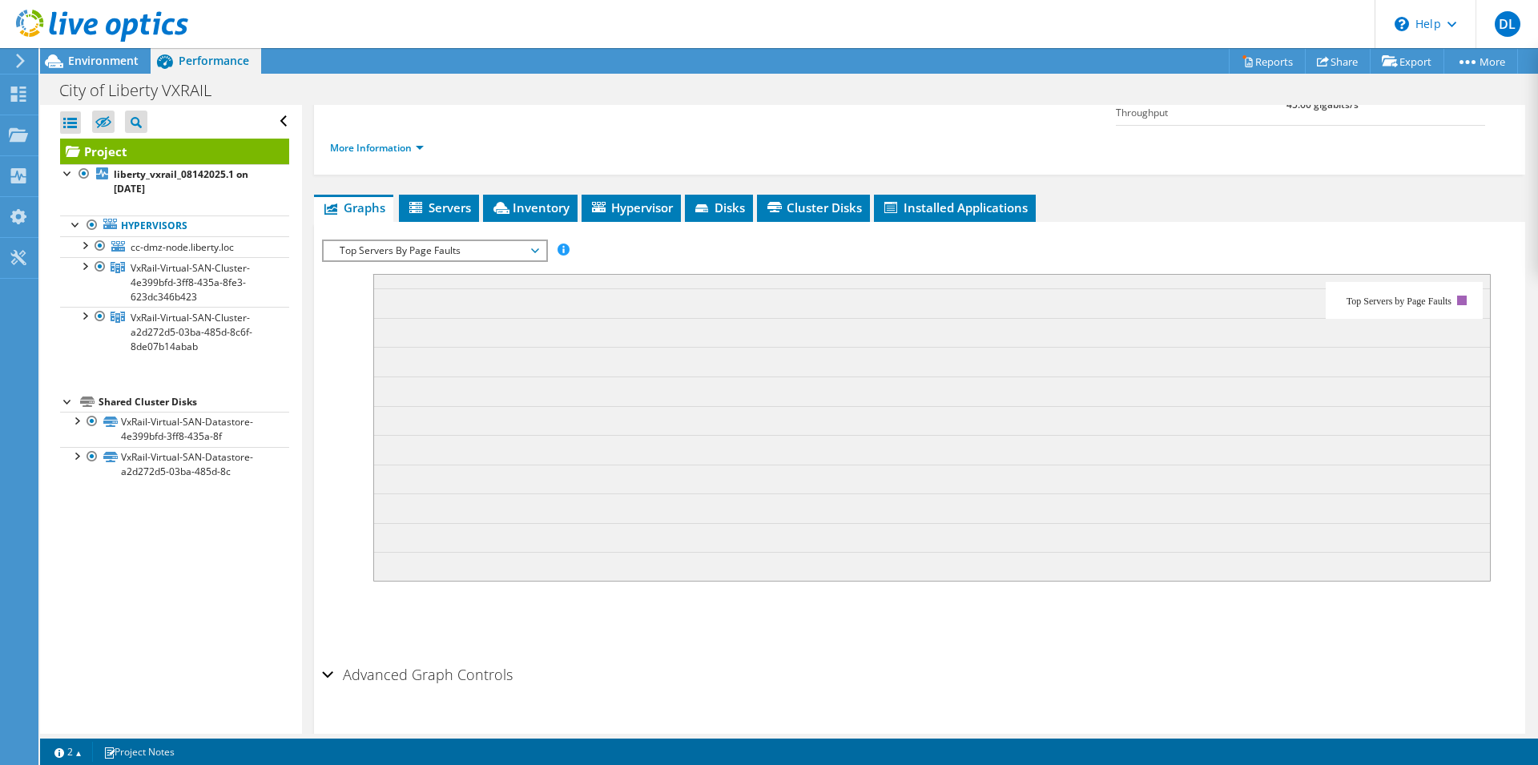
scroll to position [229, 0]
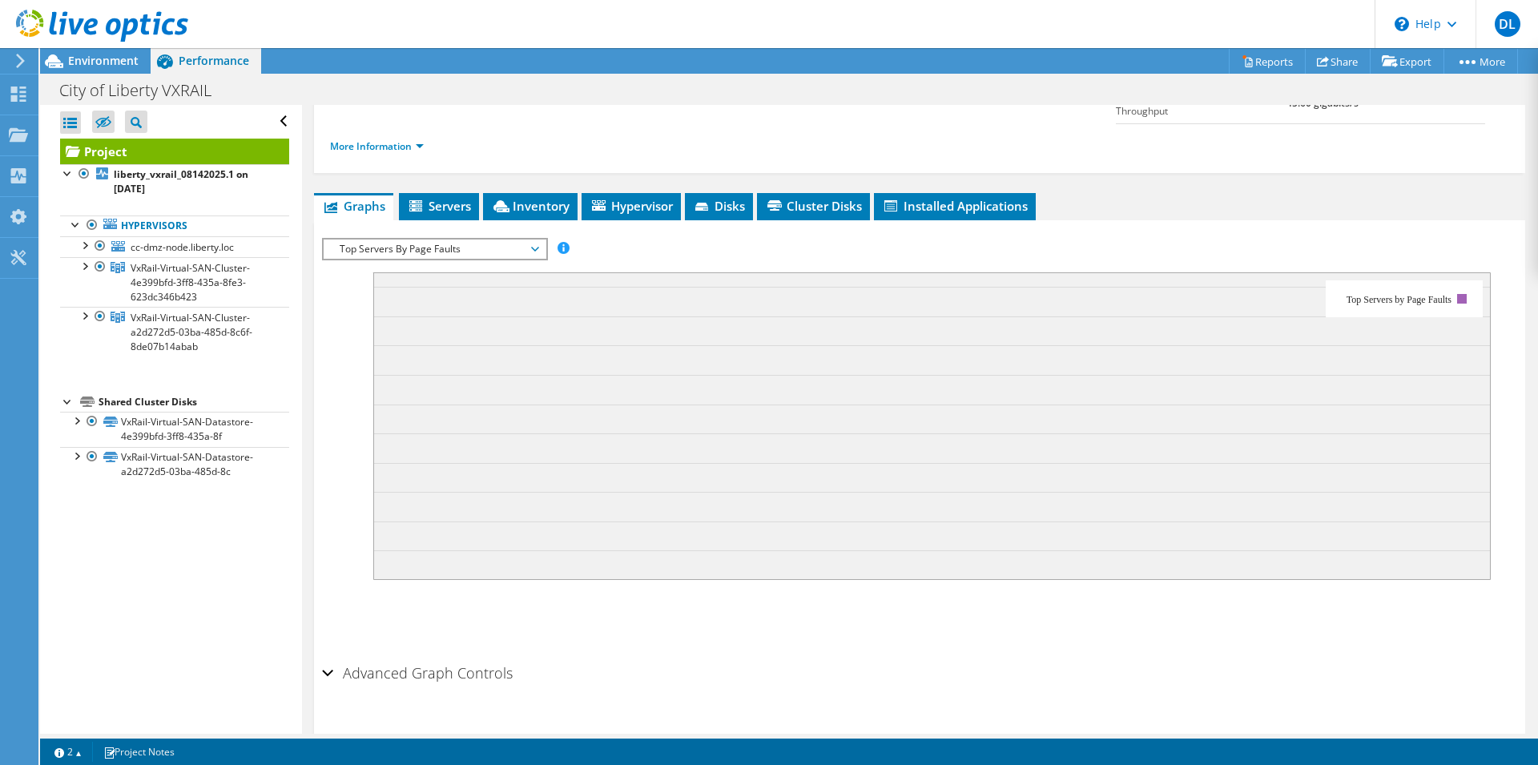
click at [537, 240] on span "Top Servers By Page Faults" at bounding box center [435, 249] width 206 height 19
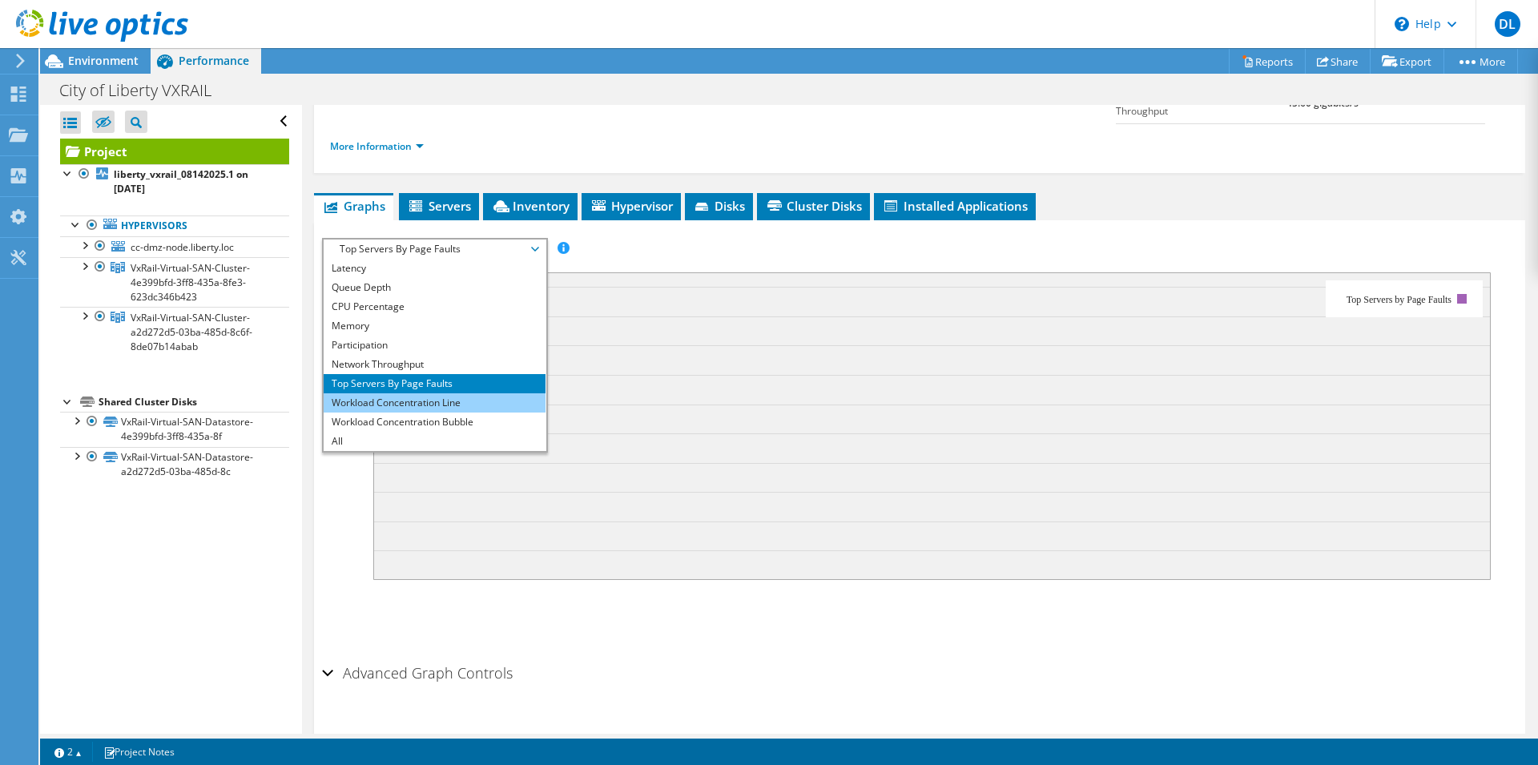
click at [433, 393] on li "Workload Concentration Line" at bounding box center [435, 402] width 222 height 19
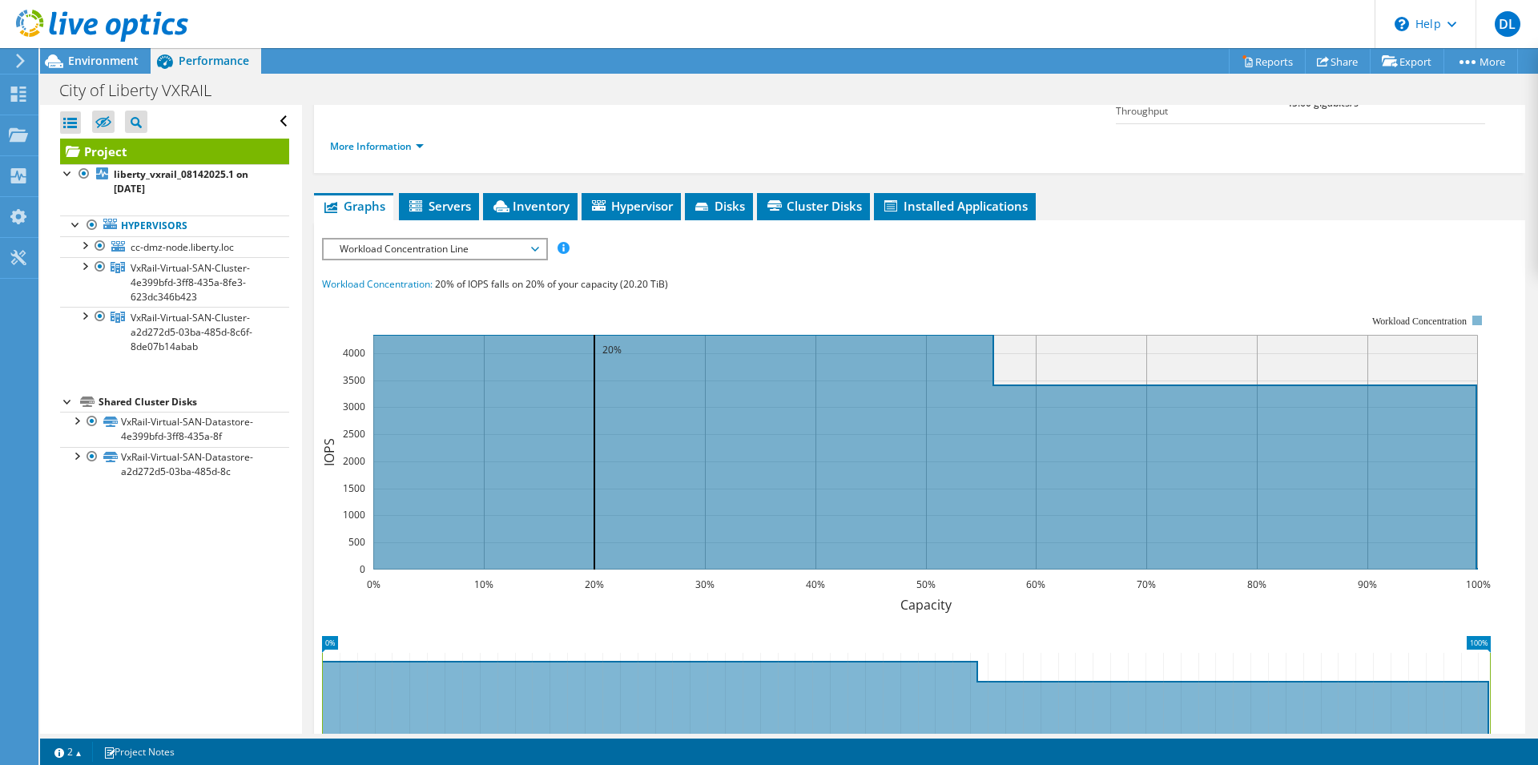
click at [539, 240] on span "Workload Concentration Line" at bounding box center [435, 249] width 222 height 19
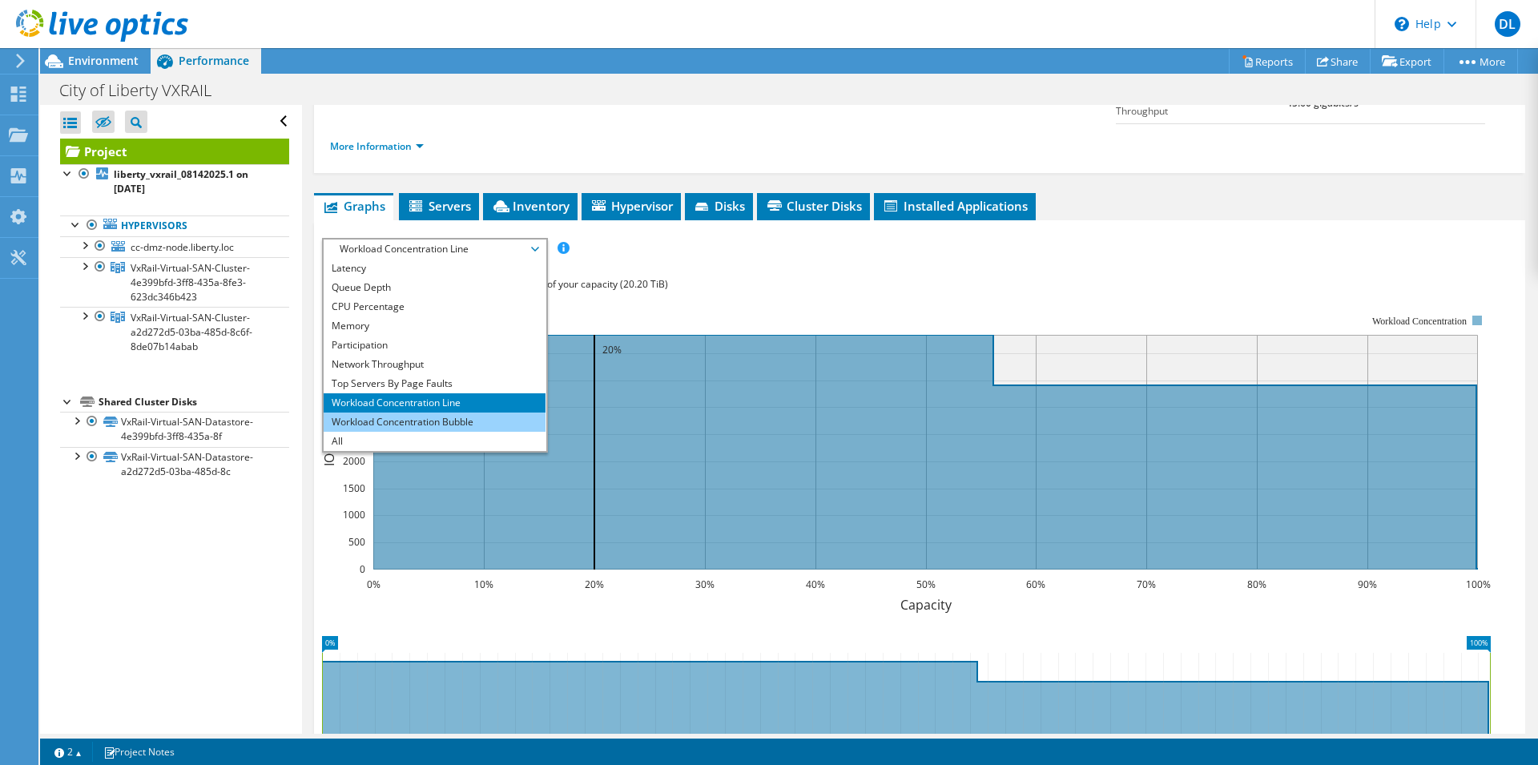
click at [433, 413] on li "Workload Concentration Bubble" at bounding box center [435, 422] width 222 height 19
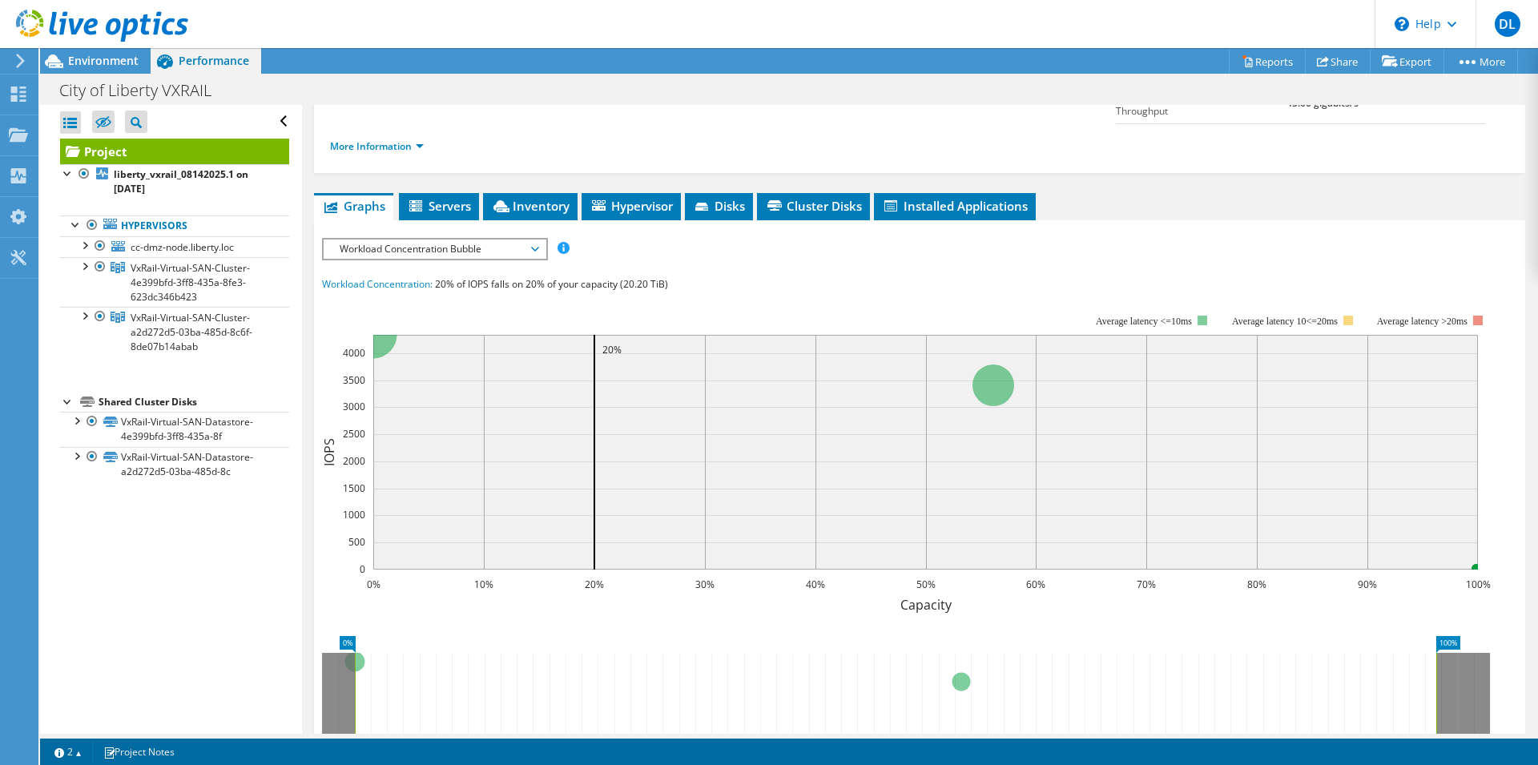
click at [533, 240] on span "Workload Concentration Bubble" at bounding box center [435, 249] width 206 height 19
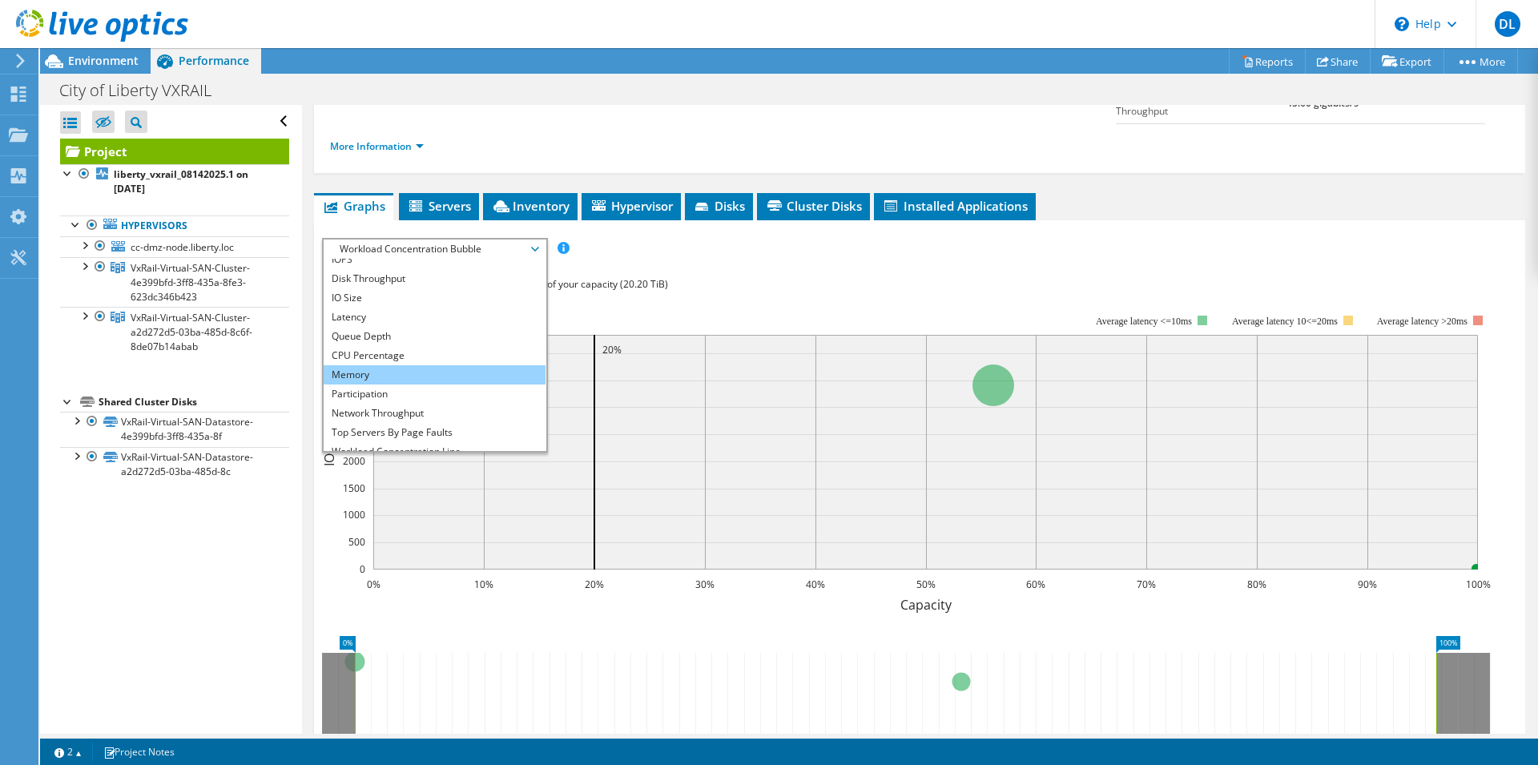
scroll to position [0, 0]
click at [421, 336] on li "Queue Depth" at bounding box center [435, 345] width 222 height 19
